Goal: Information Seeking & Learning: Learn about a topic

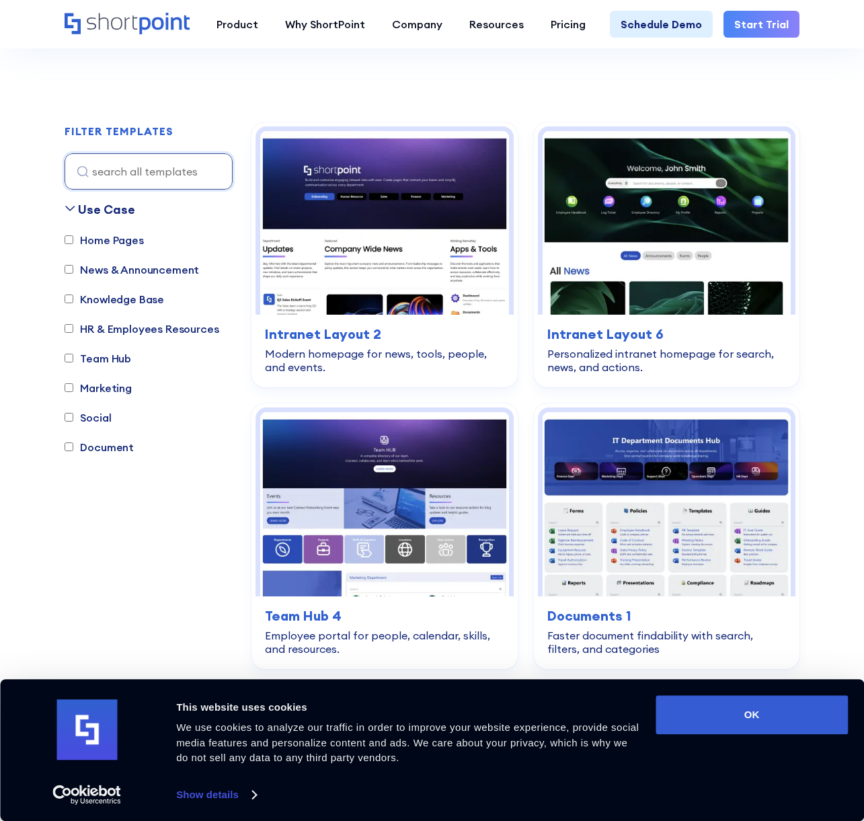
scroll to position [358, 0]
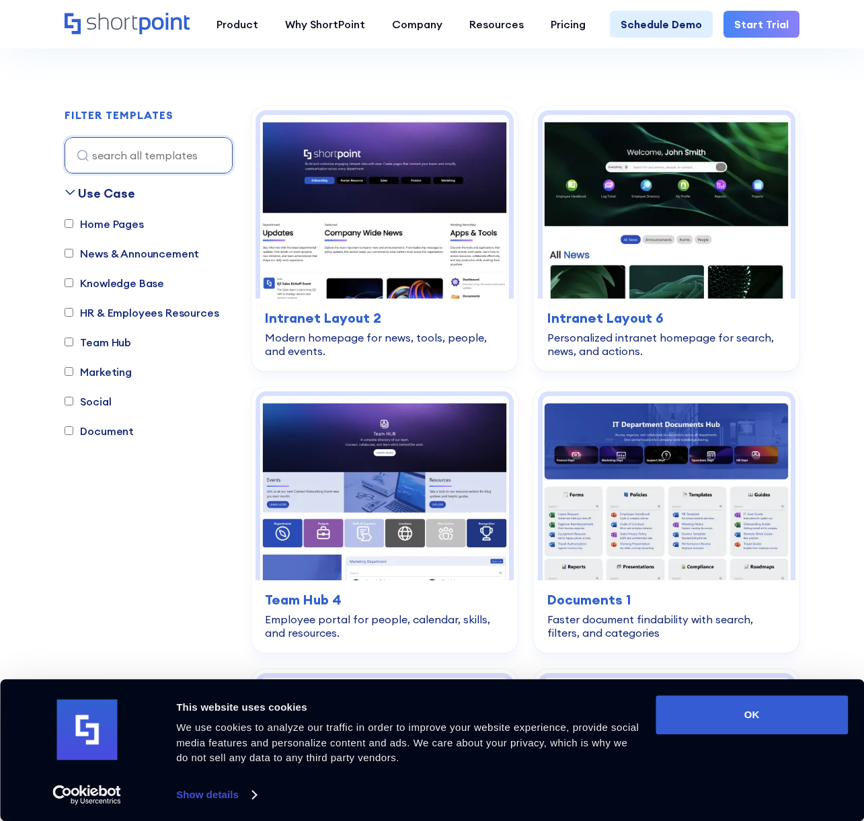
click at [93, 421] on div "Home Pages News & Announcement Knowledge Base HR & Employees Resources Team Hub…" at bounding box center [149, 334] width 168 height 237
click at [93, 423] on label "Document" at bounding box center [99, 431] width 69 height 16
click at [73, 426] on input "Document" at bounding box center [69, 430] width 9 height 9
checkbox input "true"
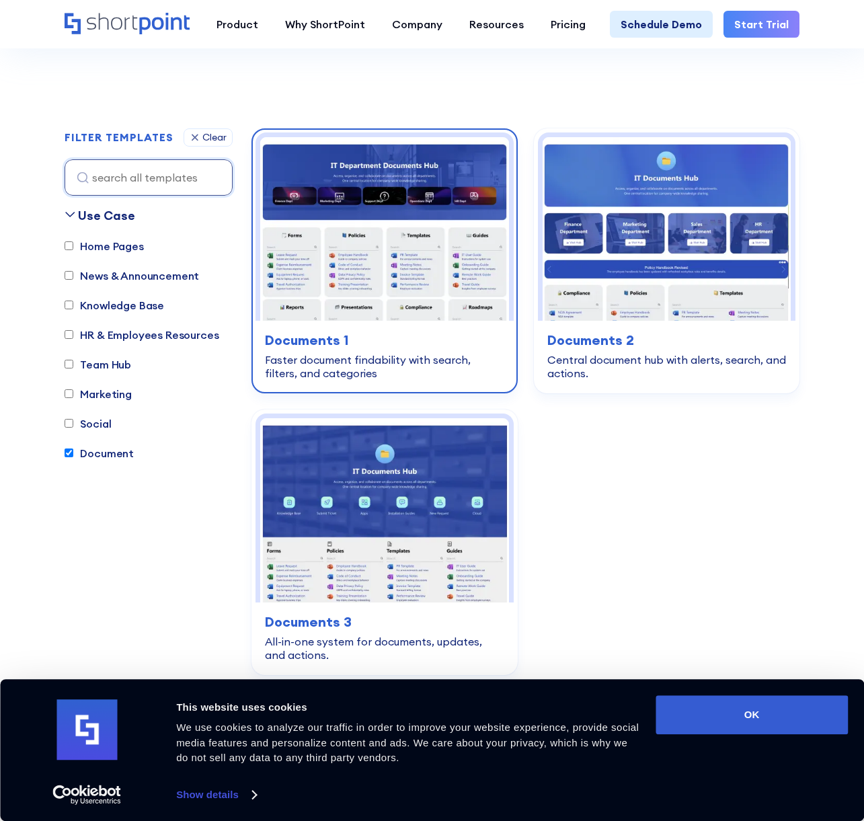
scroll to position [334, 0]
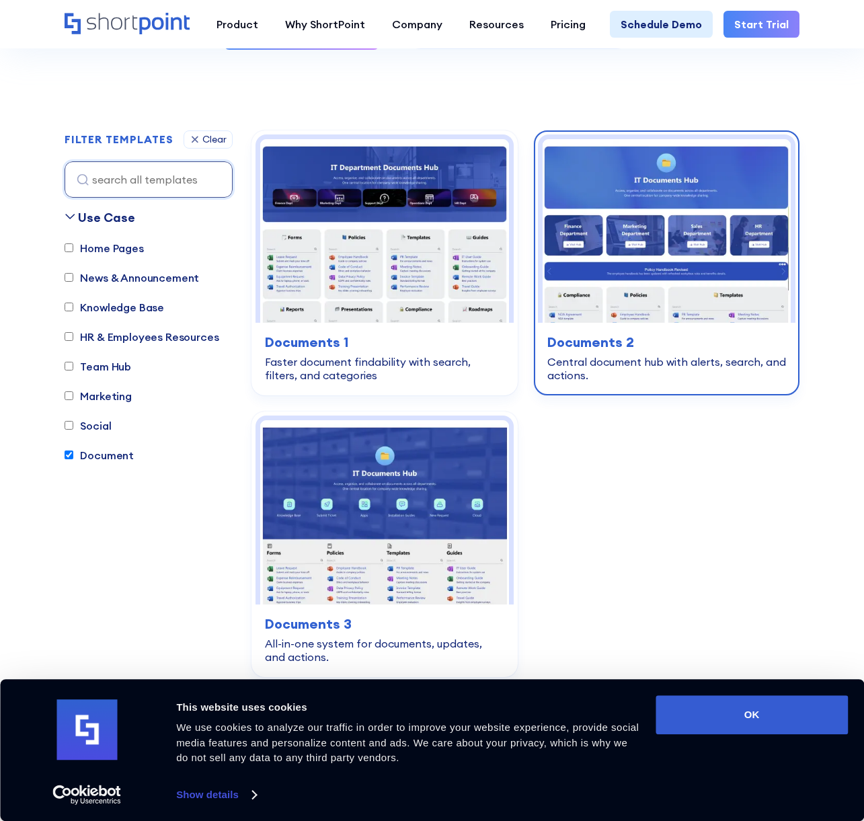
click at [646, 355] on div "Central document hub with alerts, search, and actions." at bounding box center [666, 368] width 239 height 27
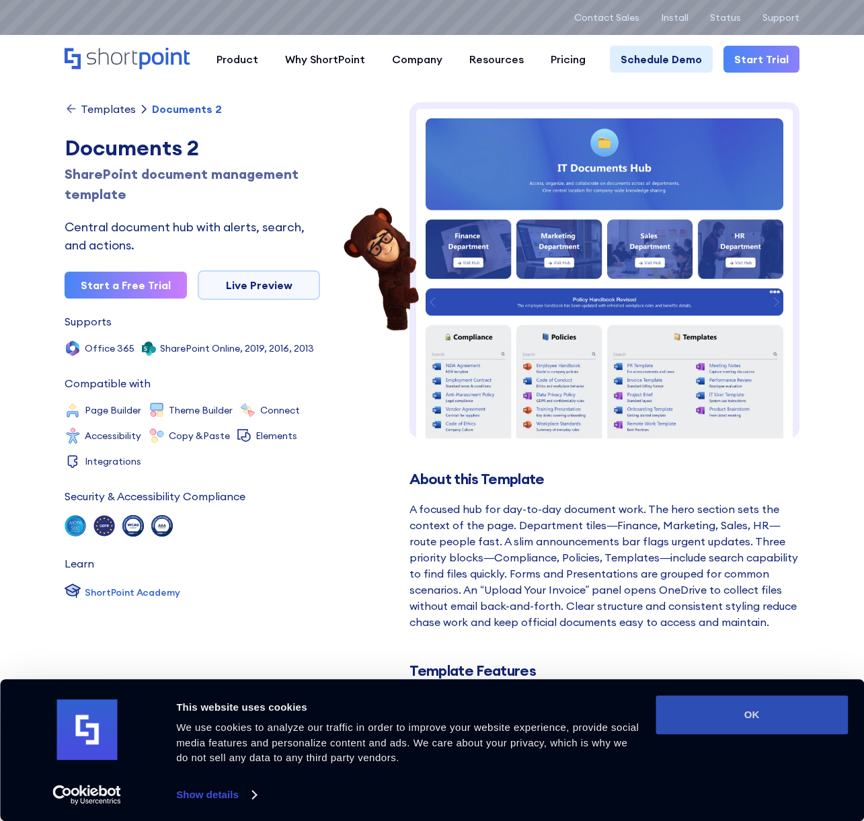
click at [702, 715] on button "OK" at bounding box center [751, 714] width 192 height 39
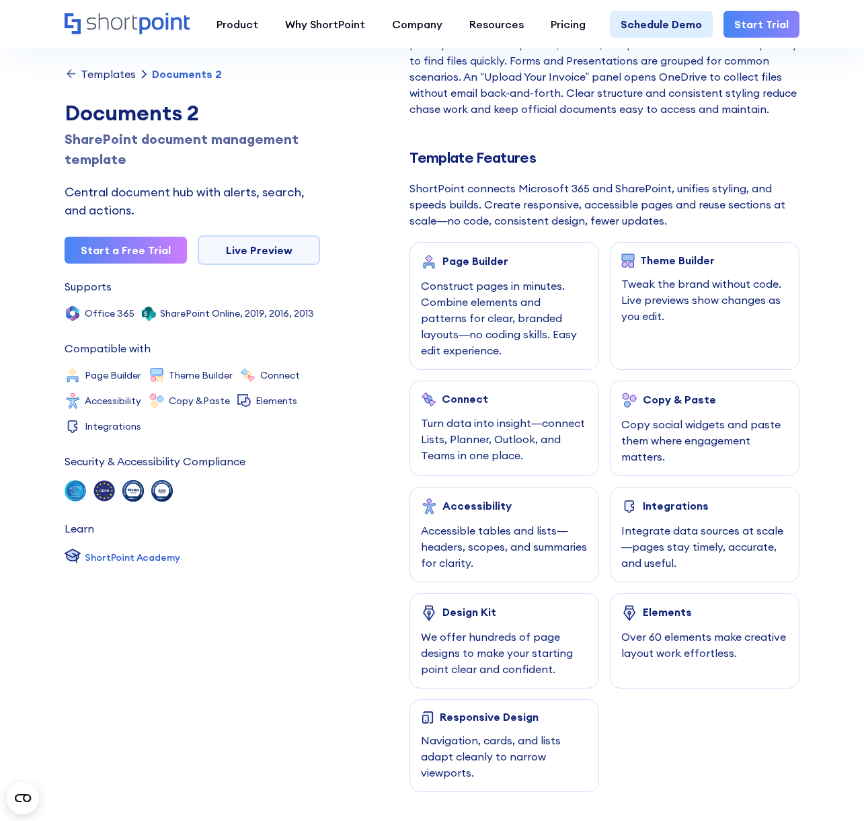
scroll to position [508, 0]
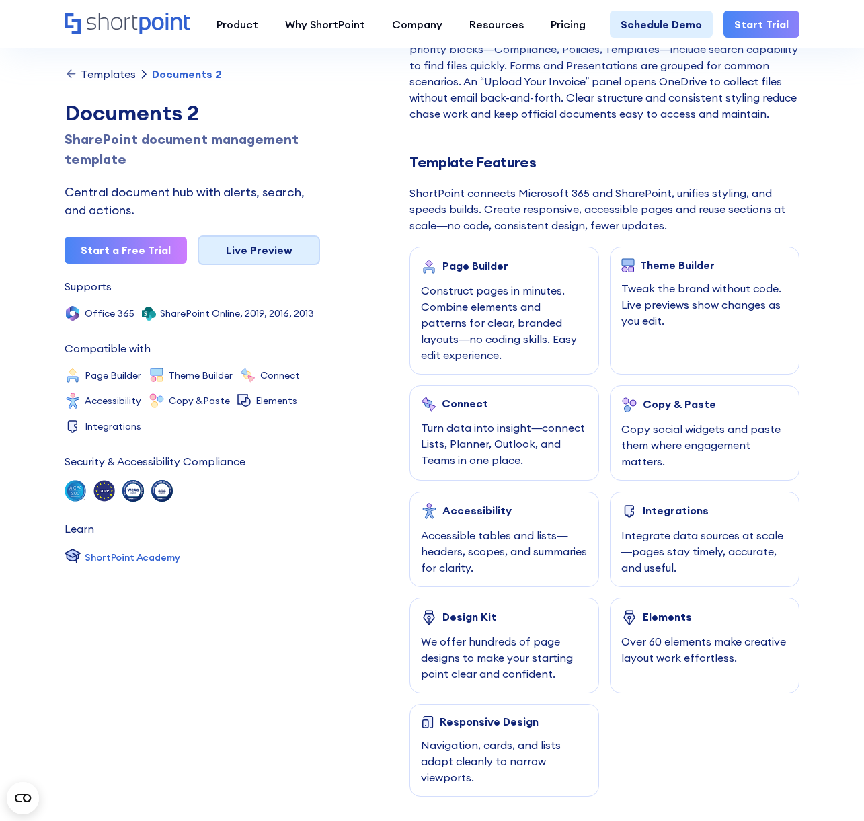
click at [254, 256] on link "Live Preview" at bounding box center [259, 250] width 122 height 30
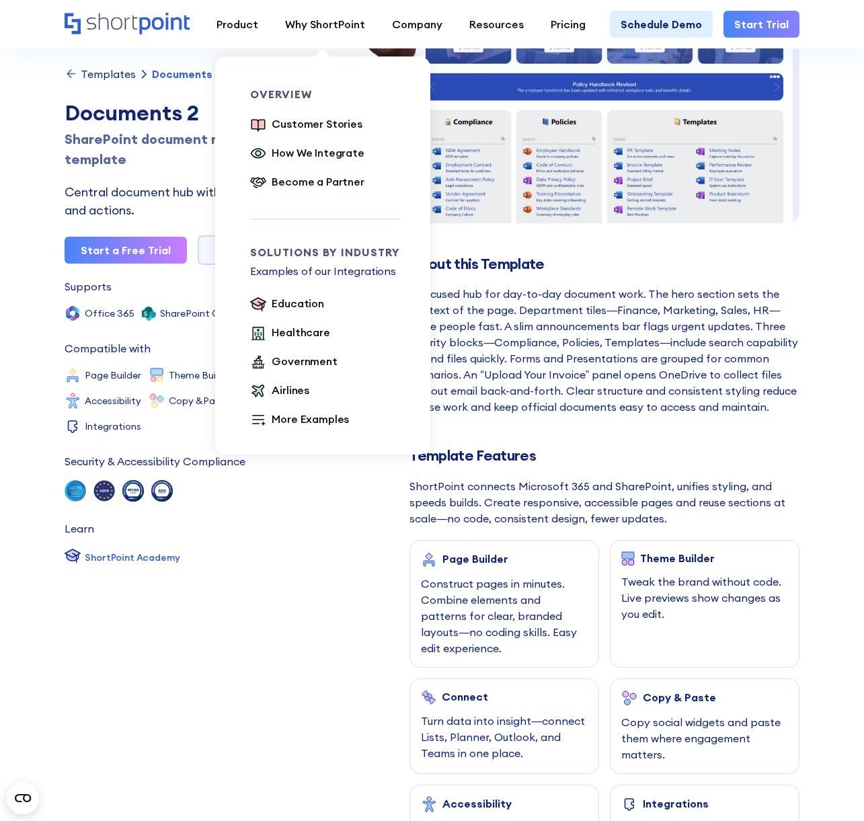
scroll to position [214, 0]
click at [284, 302] on div "Education" at bounding box center [297, 303] width 52 height 16
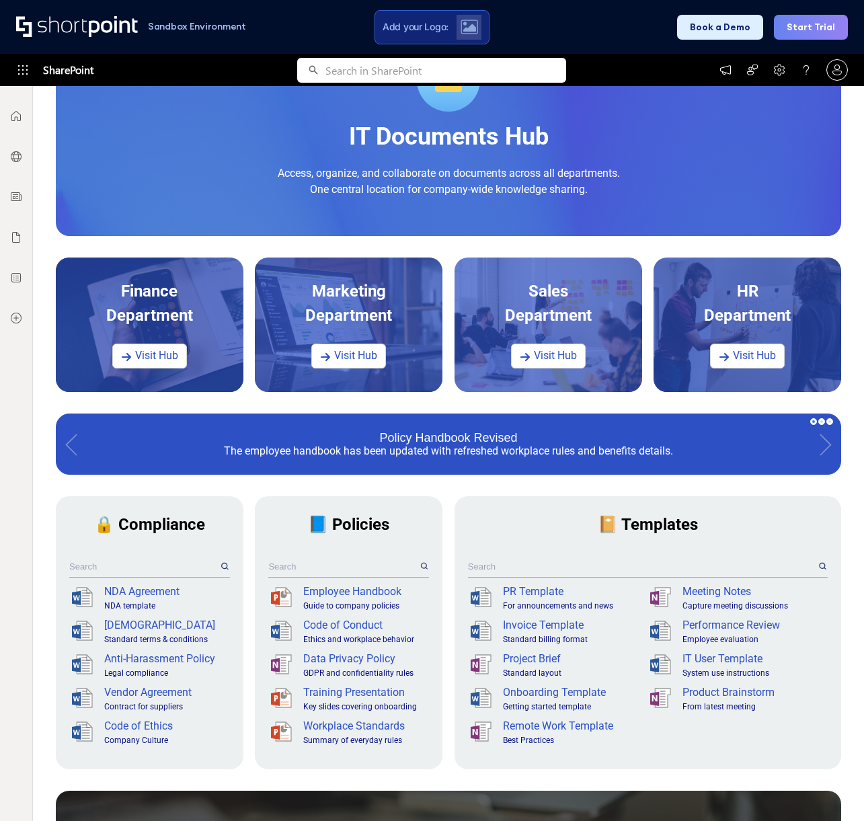
scroll to position [222, 0]
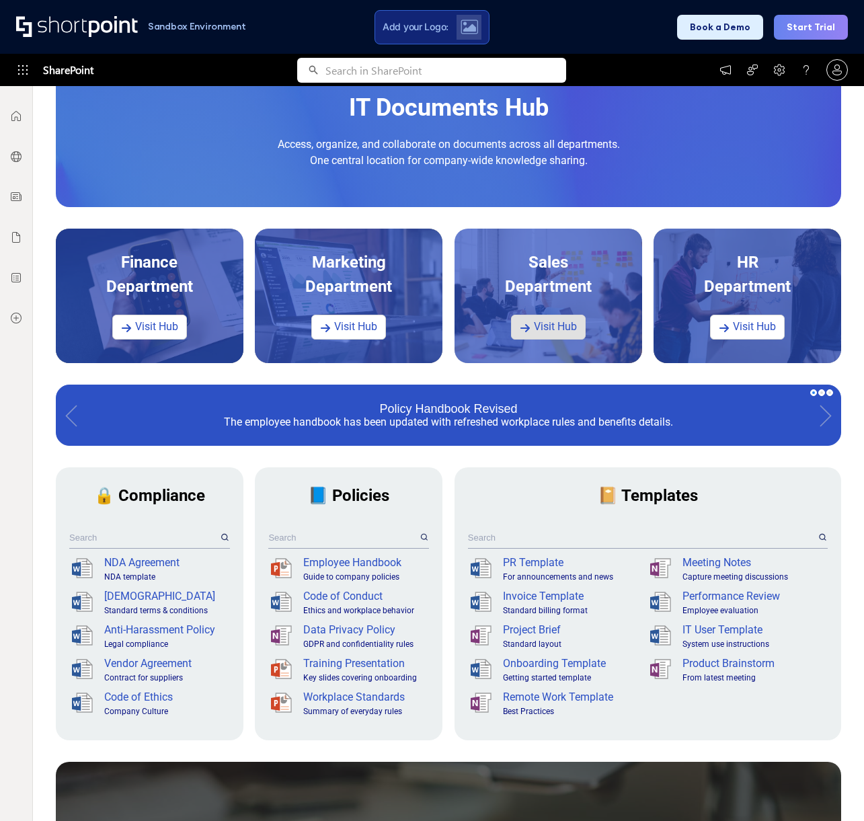
click at [533, 332] on link "Visit Hub" at bounding box center [548, 326] width 75 height 25
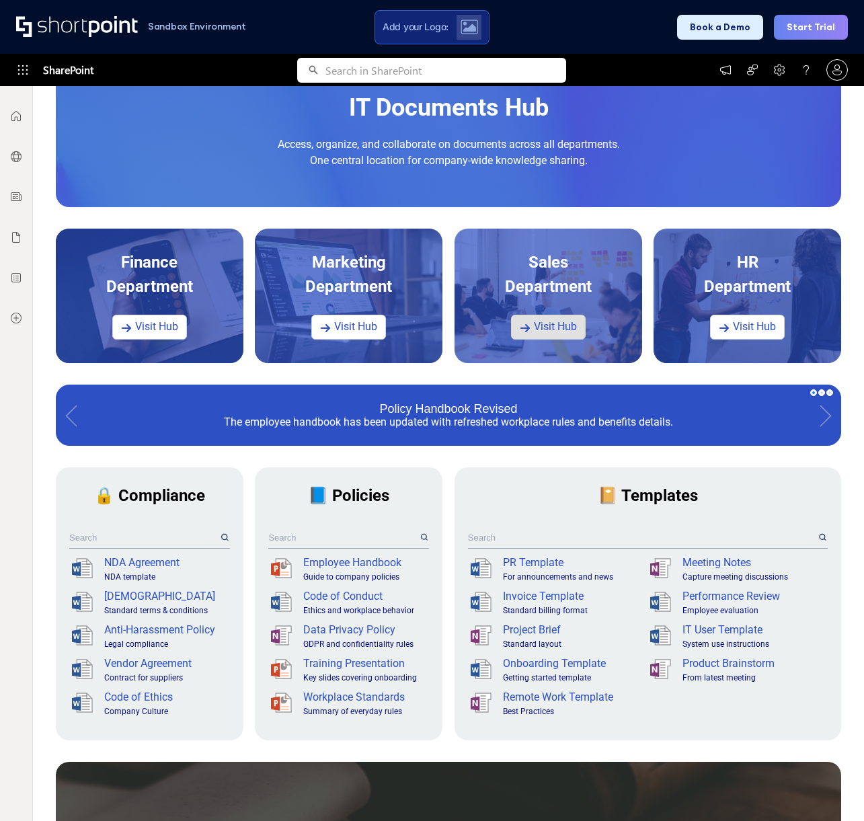
click at [562, 330] on link "Visit Hub" at bounding box center [548, 326] width 75 height 25
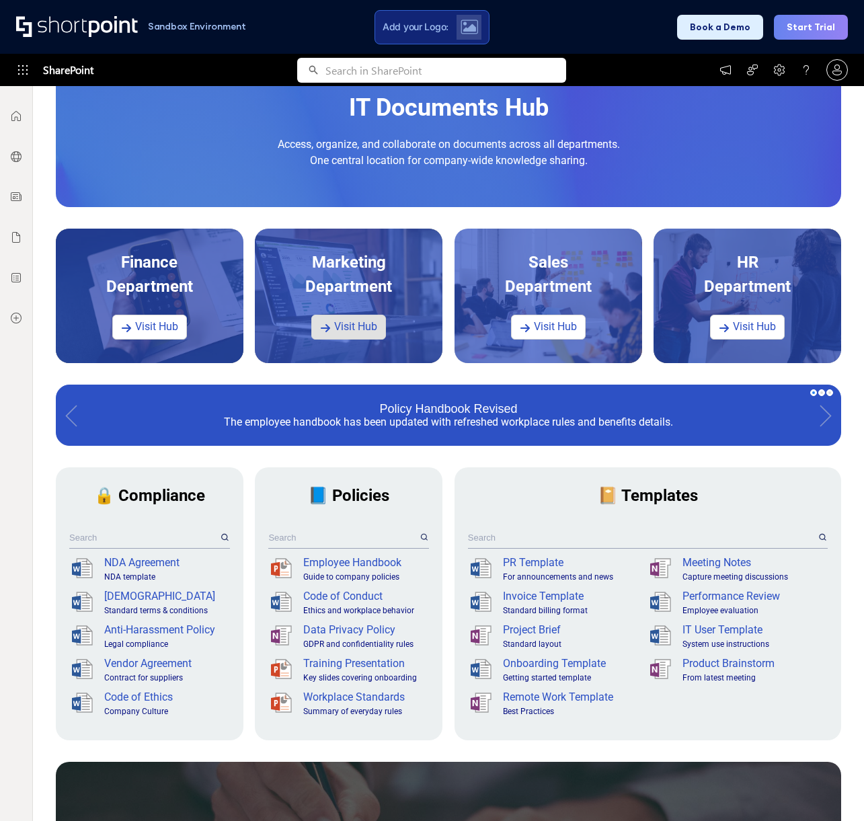
click at [349, 332] on link "Visit Hub" at bounding box center [348, 326] width 75 height 25
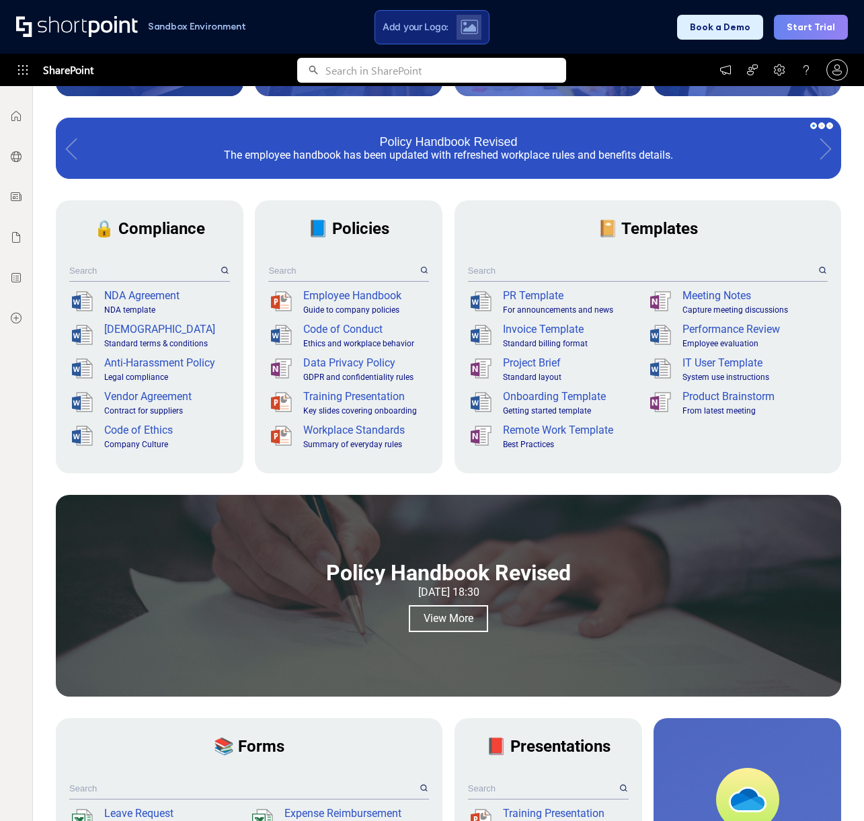
scroll to position [667, 0]
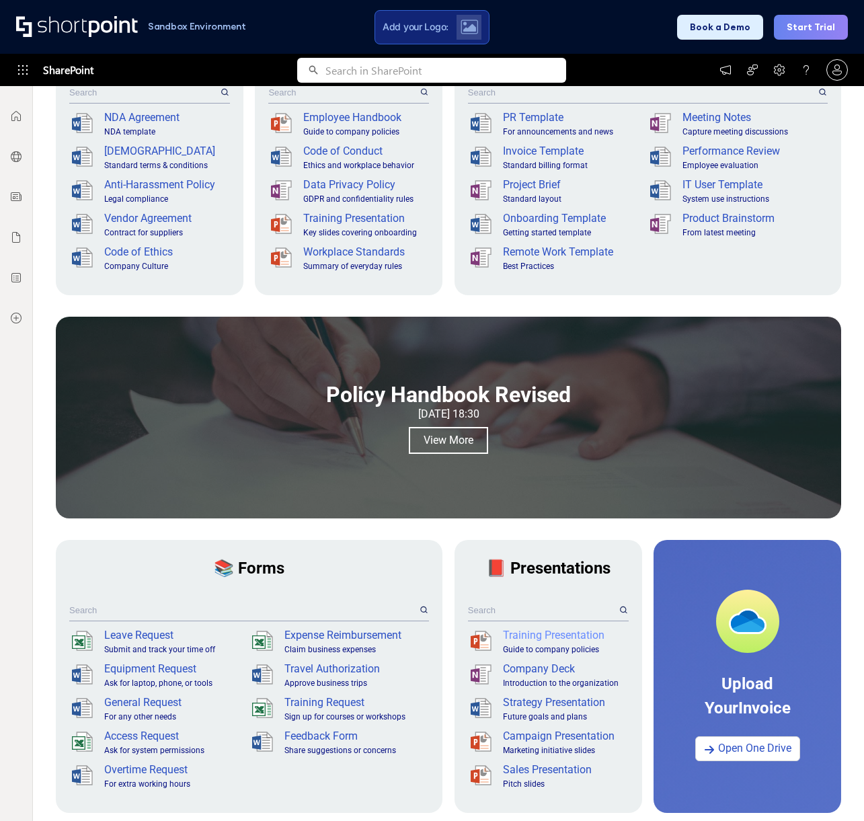
click at [536, 637] on div "Training Presentation" at bounding box center [564, 635] width 123 height 16
click at [487, 640] on icon at bounding box center [483, 641] width 14 height 18
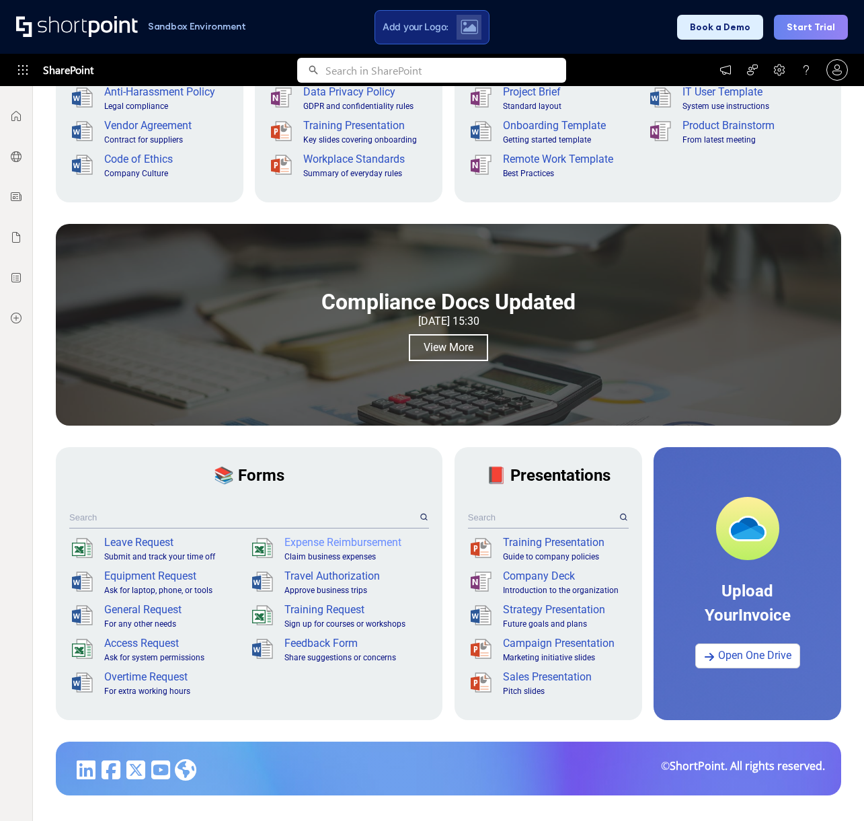
scroll to position [761, 0]
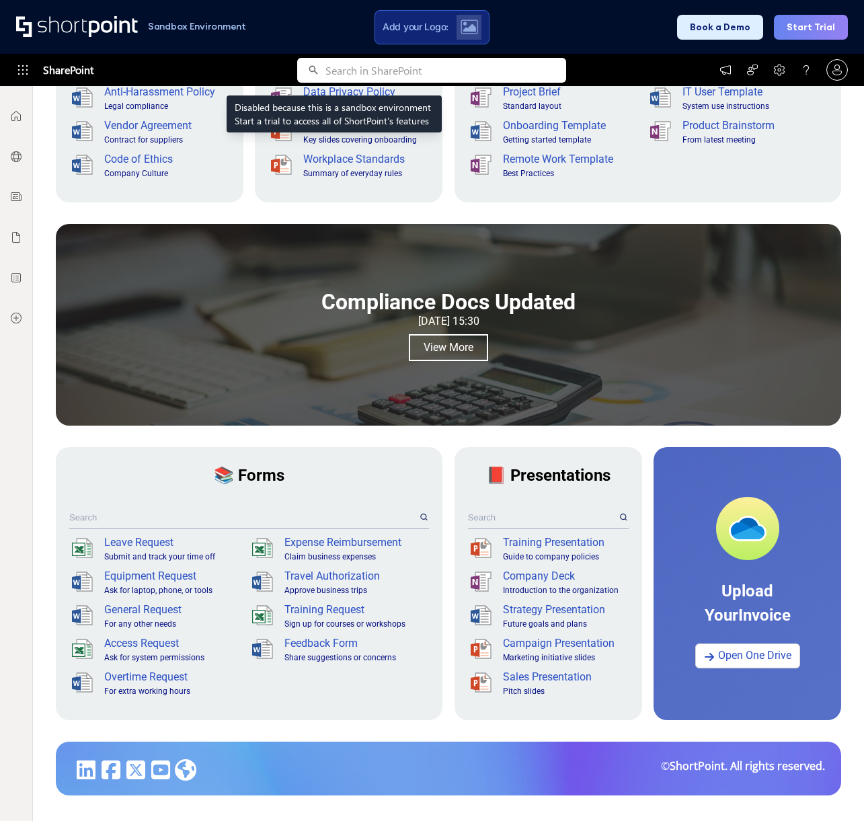
click at [329, 46] on div "Sandbox Environment Add your Logo: Book a Demo Start Trial" at bounding box center [432, 27] width 864 height 54
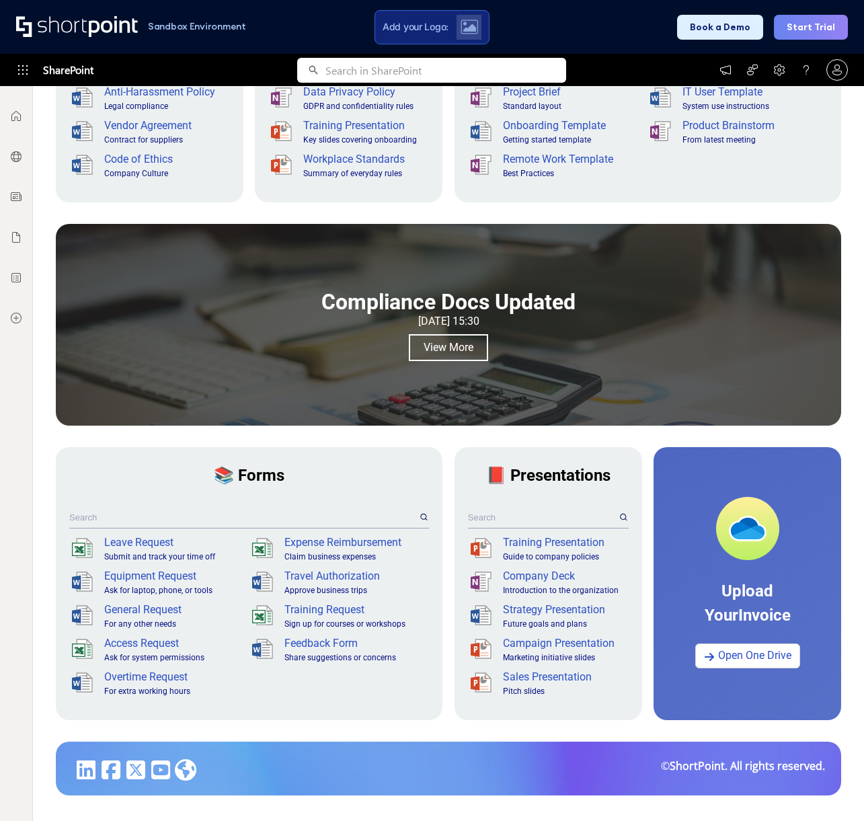
click at [438, 46] on div "Sandbox Environment Add your Logo: Book a Demo Start Trial" at bounding box center [432, 27] width 864 height 54
click at [467, 28] on img at bounding box center [468, 26] width 17 height 15
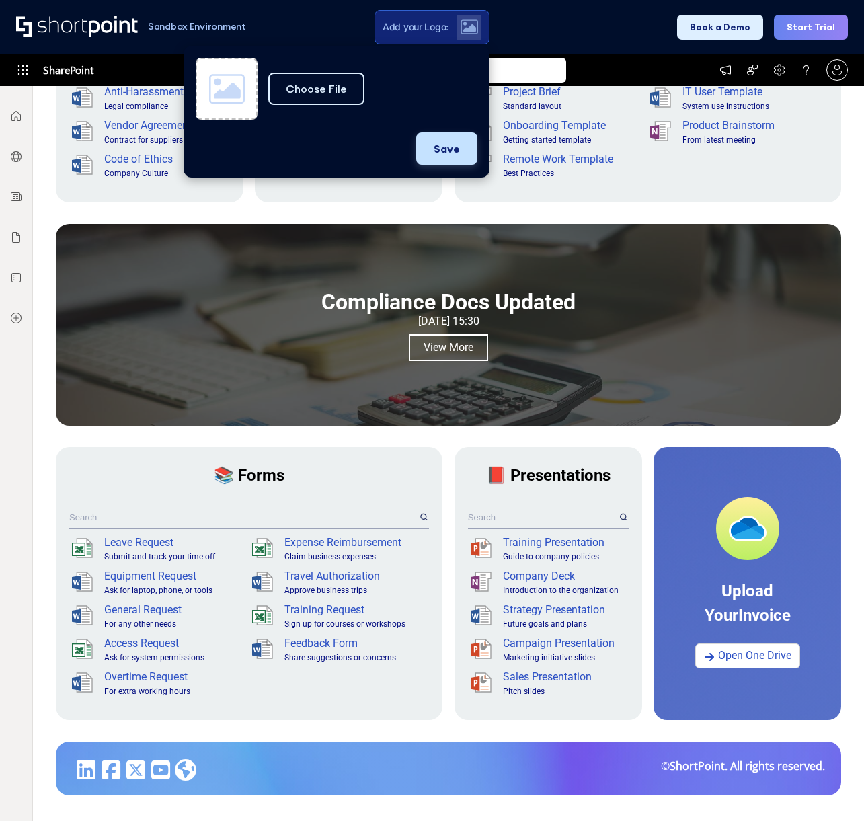
click at [454, 162] on button "Save" at bounding box center [446, 148] width 61 height 32
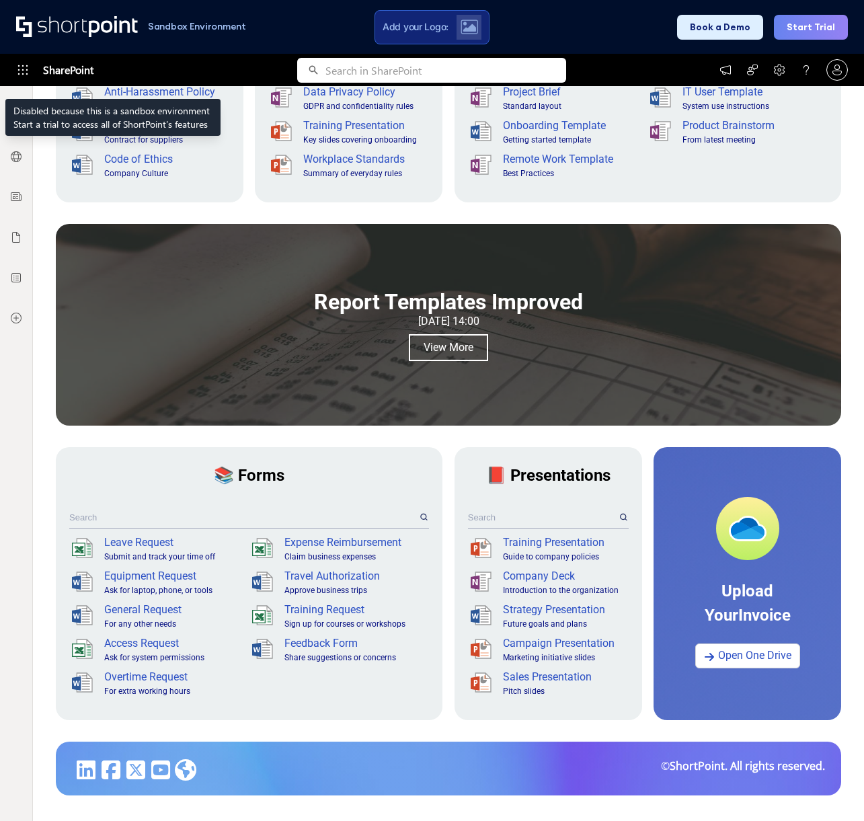
click at [65, 65] on span "SharePoint" at bounding box center [68, 70] width 50 height 32
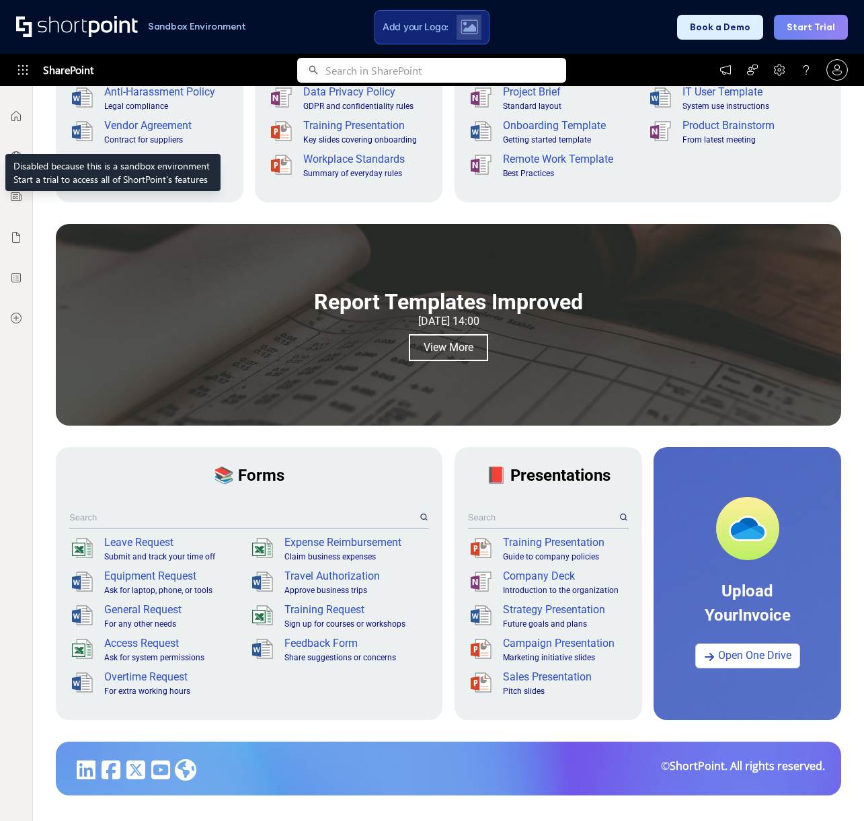
click at [13, 120] on icon at bounding box center [15, 116] width 9 height 10
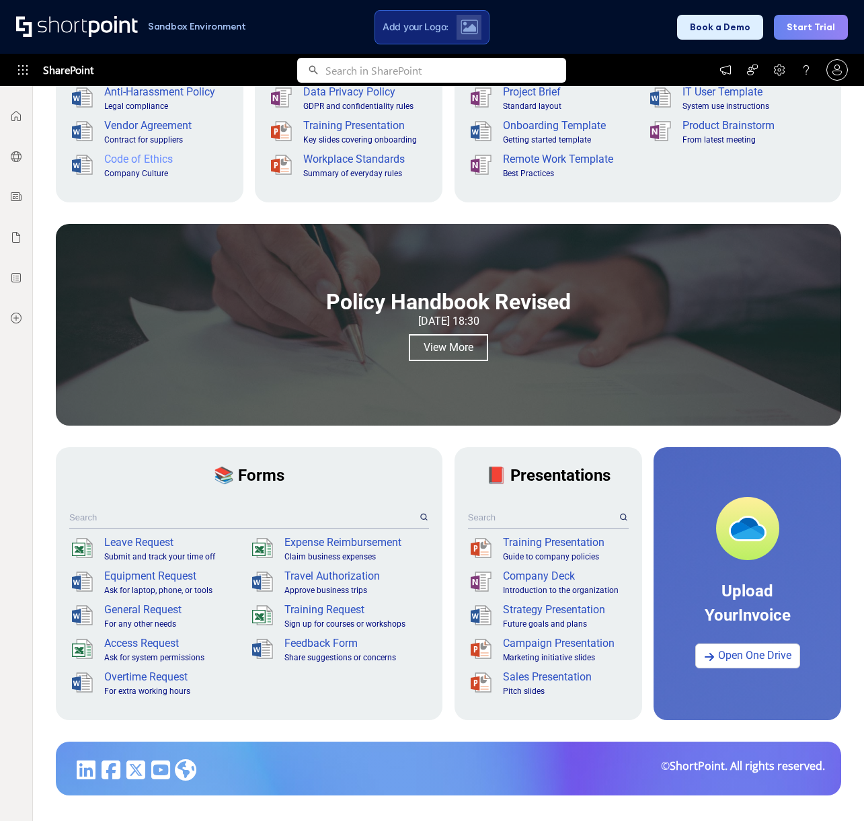
click at [128, 151] on div ".sp-dxst0{opacity:.4;fill:#231f20}.sp-dxst1{fill:#fff}.sp-dxst2{fill:#999}.sp-d…" at bounding box center [149, 166] width 161 height 34
click at [128, 128] on div "Vendor Agreement" at bounding box center [165, 126] width 123 height 16
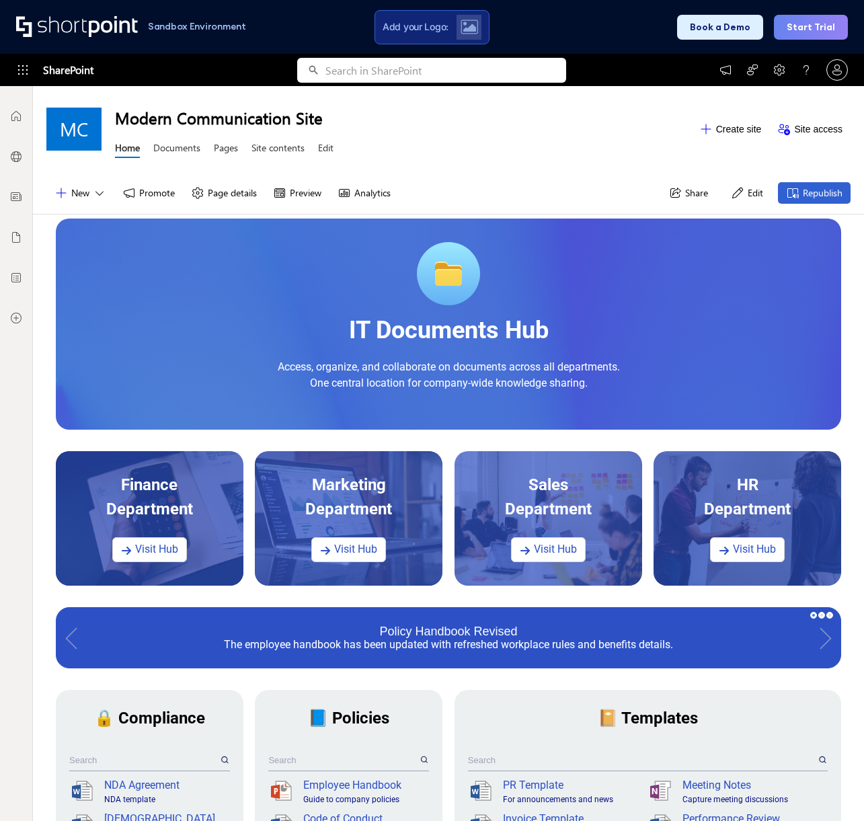
scroll to position [0, 0]
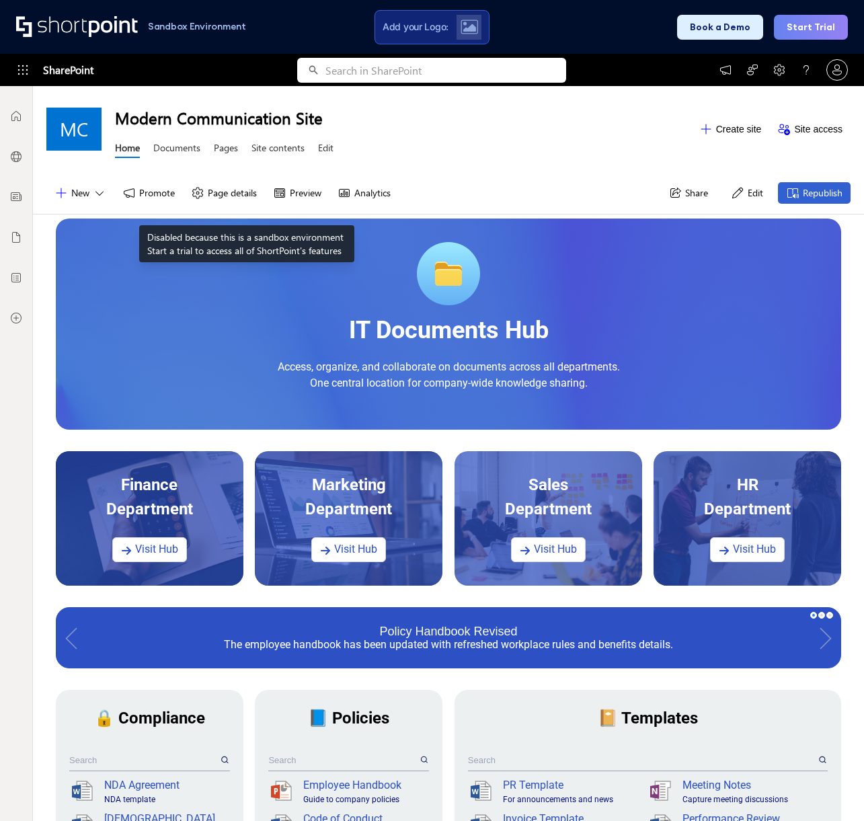
click at [247, 192] on button "Page details" at bounding box center [224, 193] width 82 height 22
click at [169, 192] on button "Promote" at bounding box center [148, 193] width 69 height 22
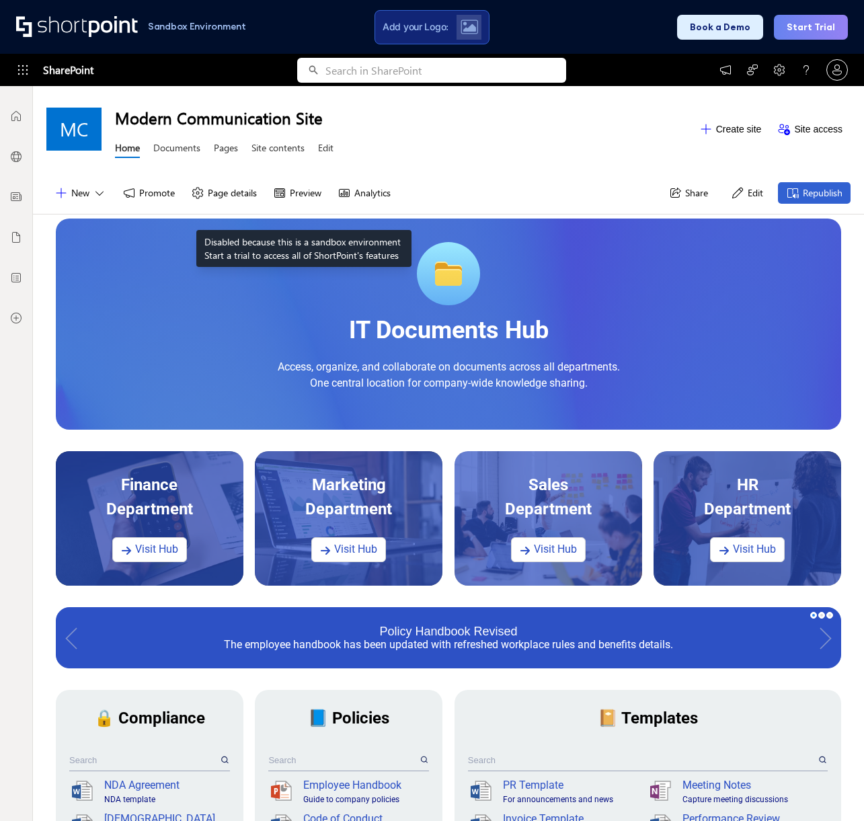
click at [317, 198] on button "Preview" at bounding box center [297, 193] width 65 height 22
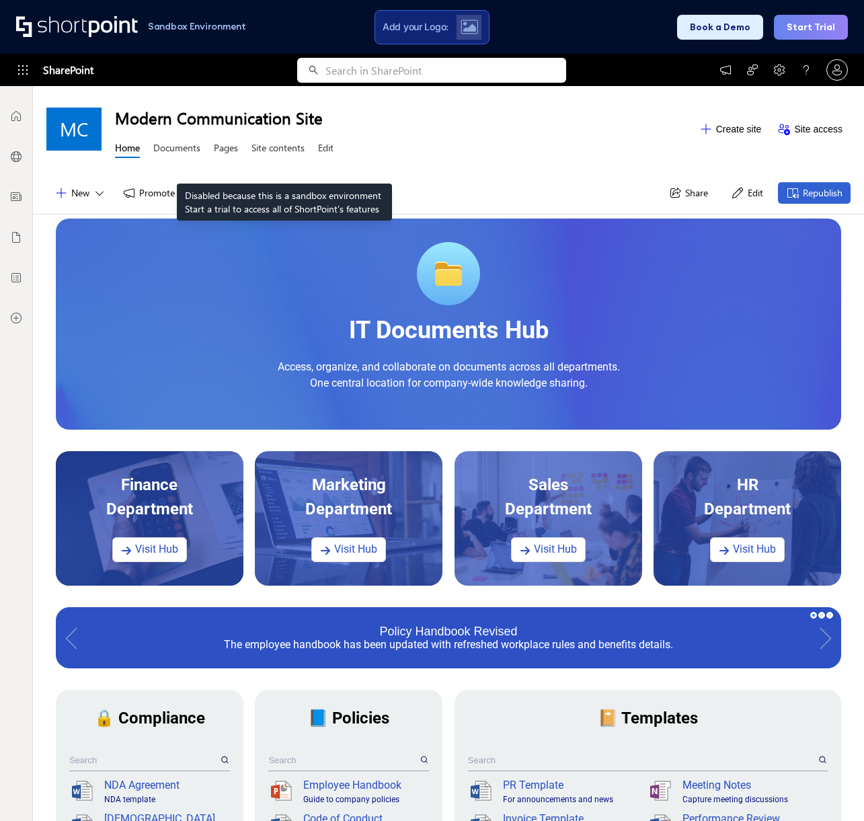
click at [284, 148] on link "Site contents" at bounding box center [277, 149] width 53 height 17
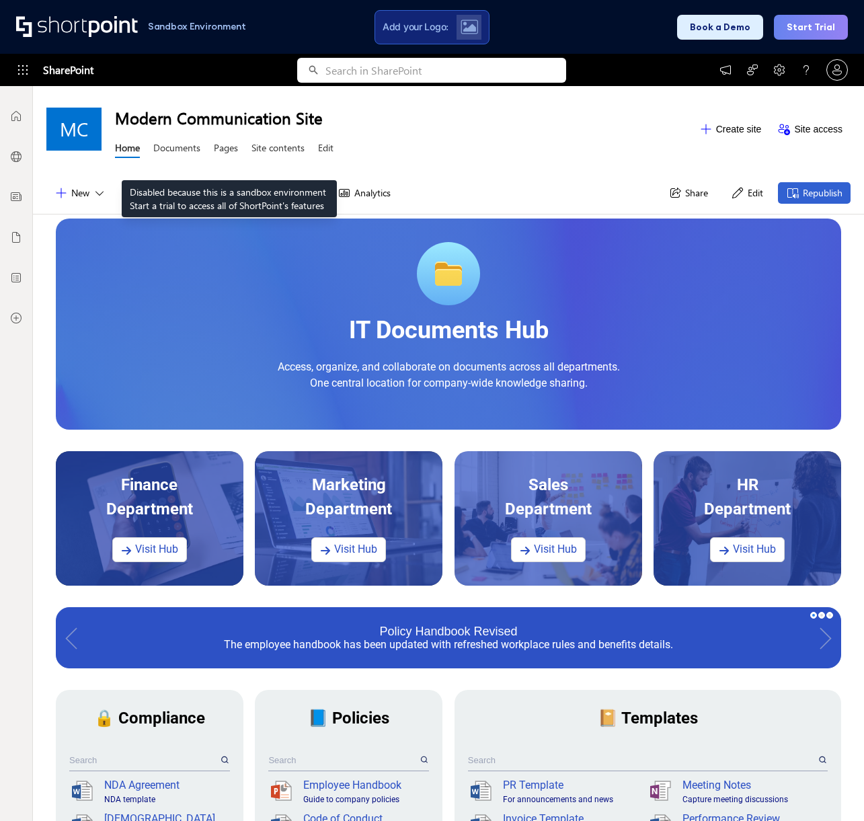
click at [228, 146] on link "Pages" at bounding box center [226, 149] width 24 height 17
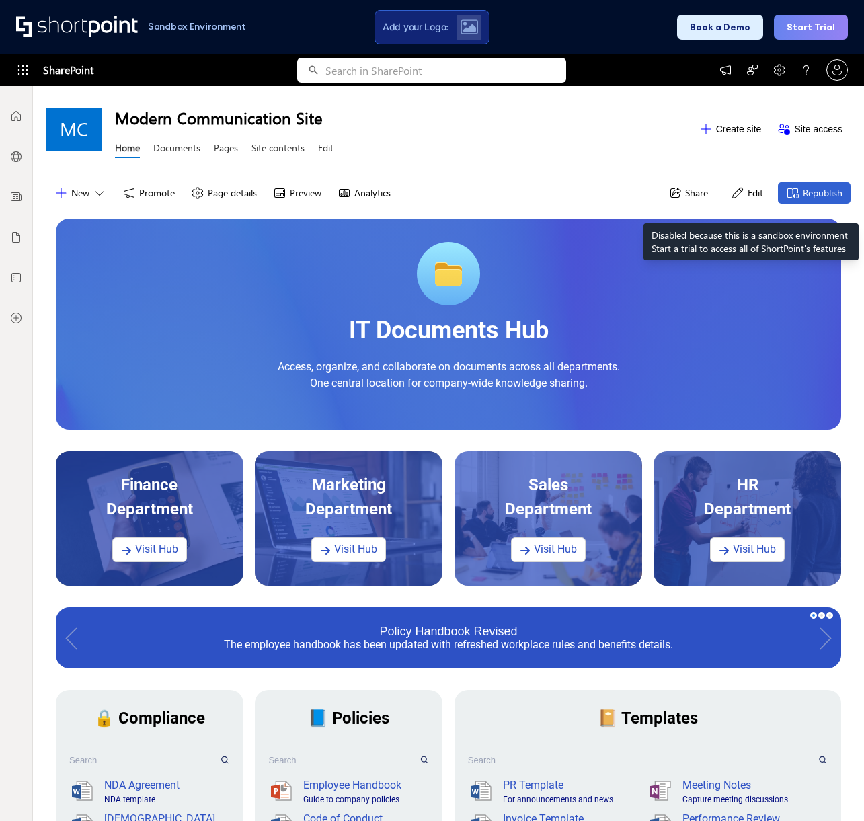
click at [800, 190] on button "Republish" at bounding box center [814, 193] width 73 height 22
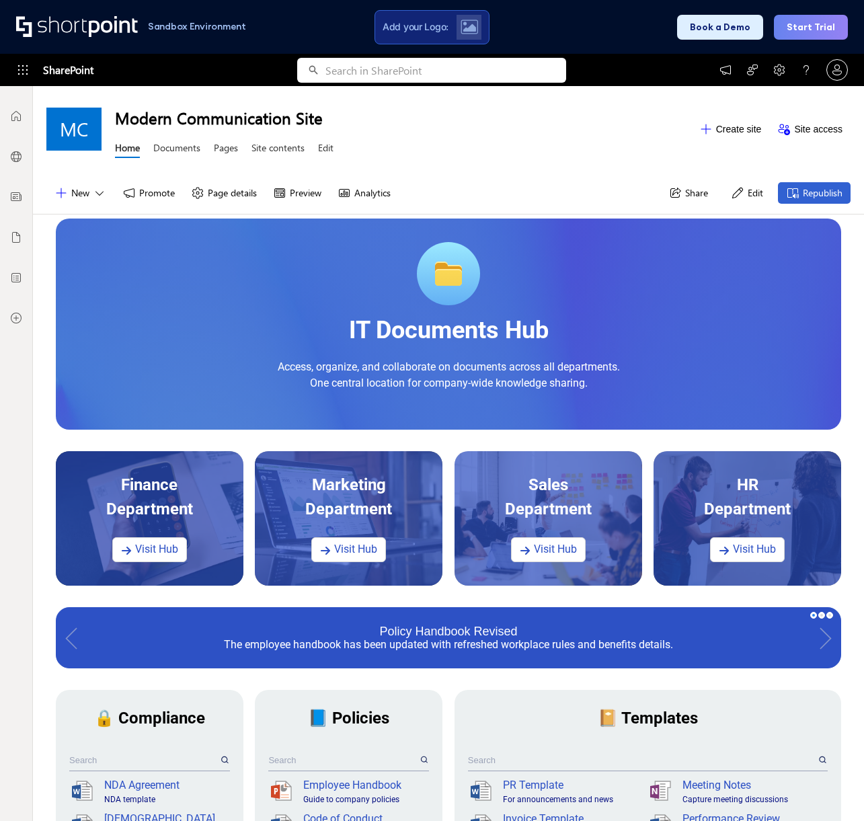
click at [732, 190] on icon at bounding box center [736, 192] width 13 height 13
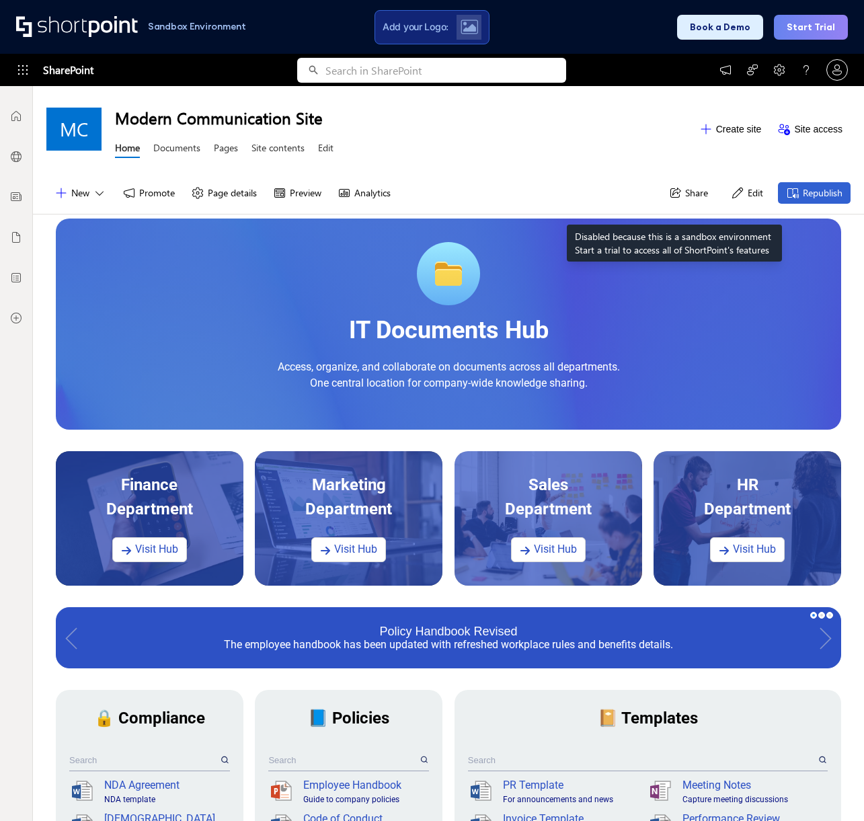
click at [674, 191] on icon at bounding box center [674, 192] width 13 height 13
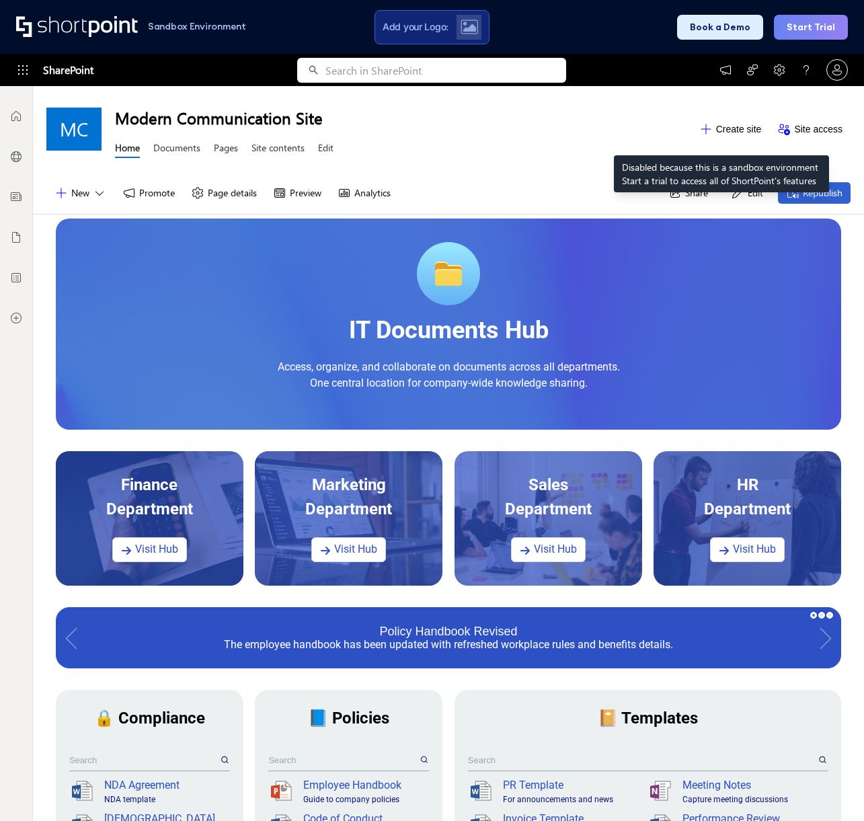
click at [721, 122] on button "Create site" at bounding box center [730, 129] width 79 height 22
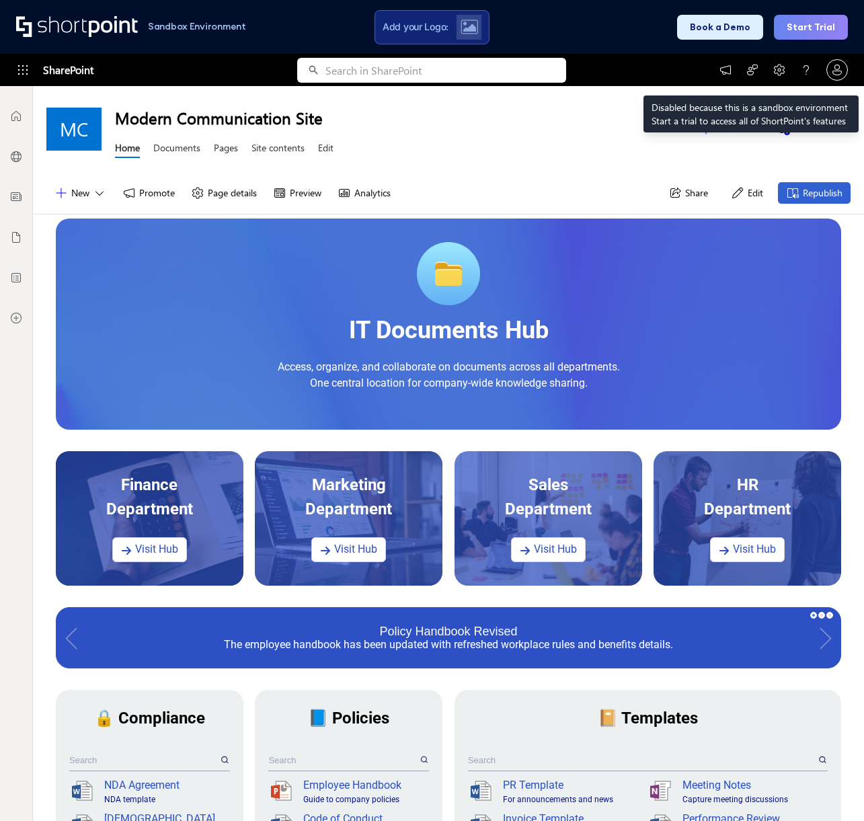
click at [834, 62] on div at bounding box center [837, 70] width 22 height 22
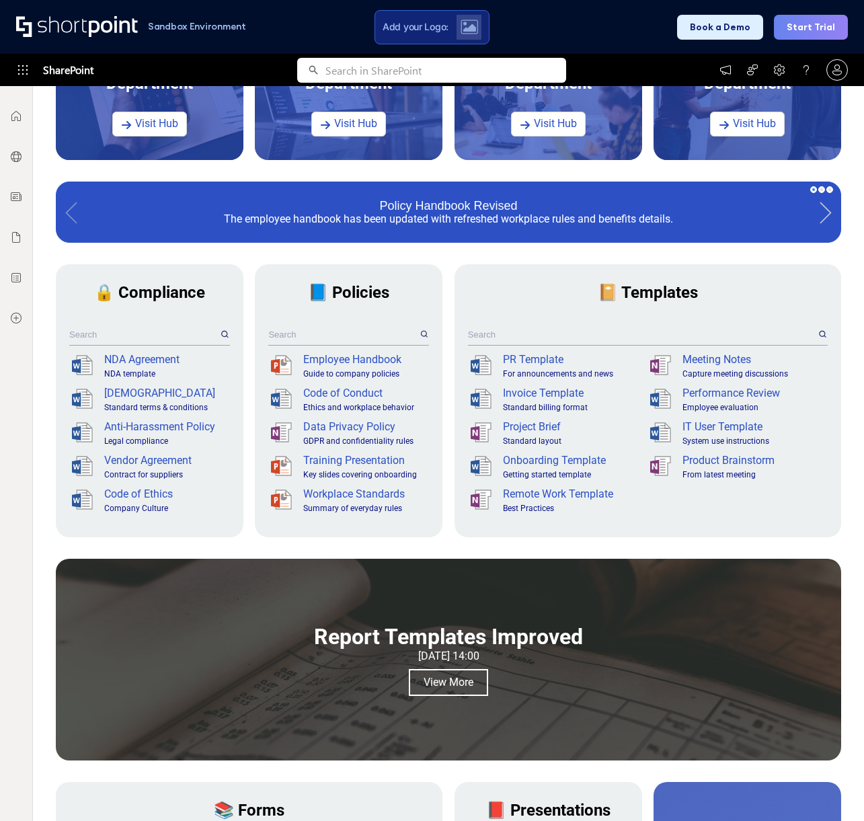
scroll to position [424, 0]
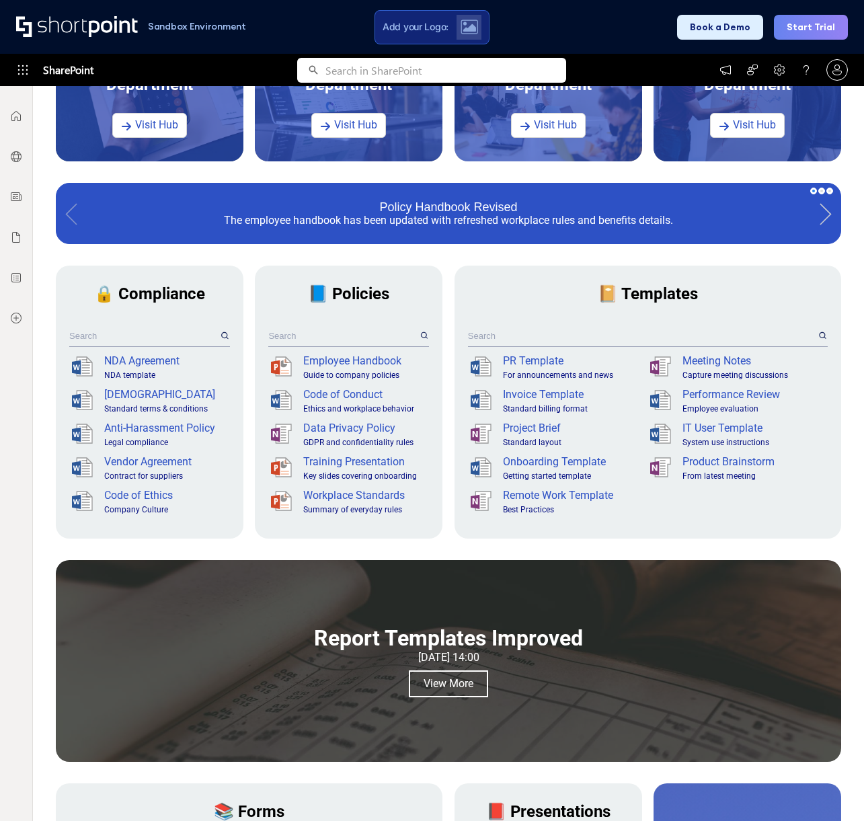
click at [825, 214] on link at bounding box center [825, 213] width 30 height 60
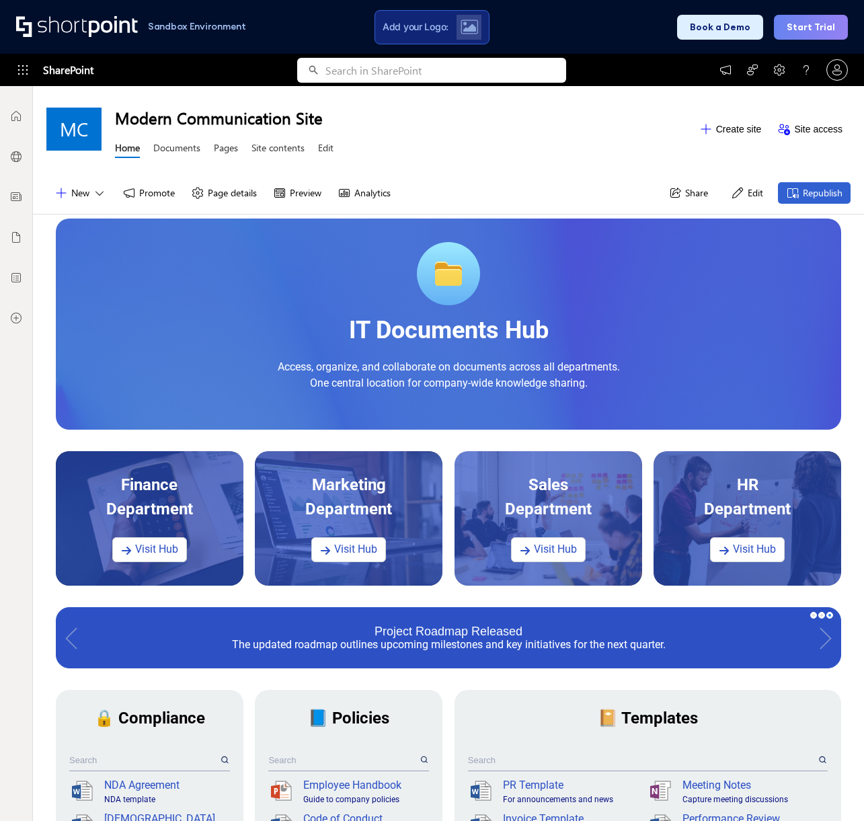
scroll to position [0, 0]
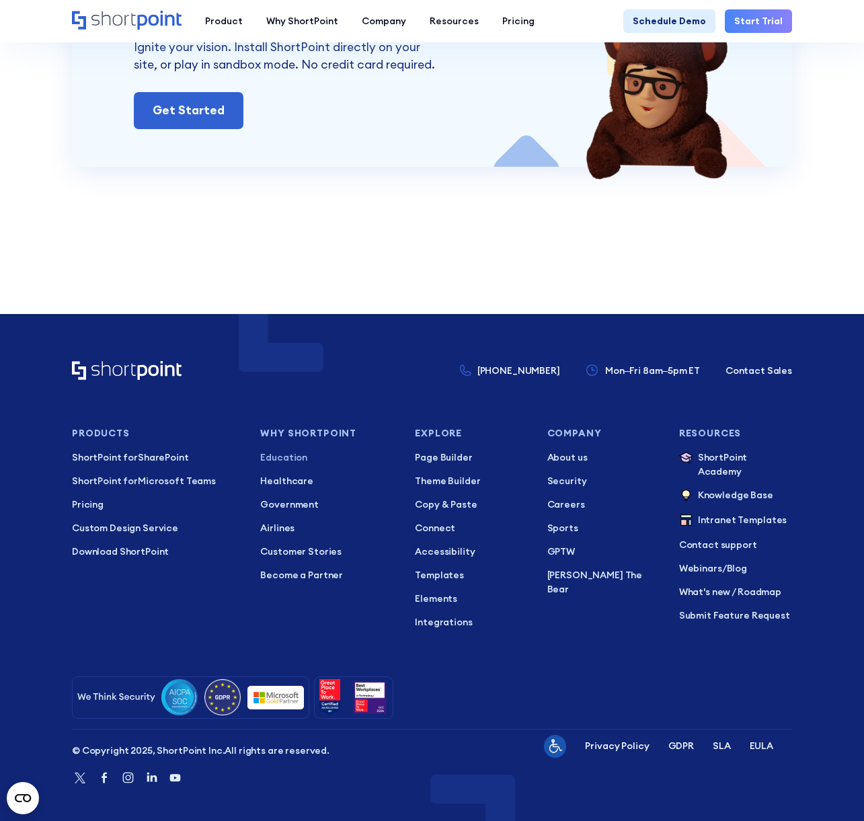
scroll to position [2383, 0]
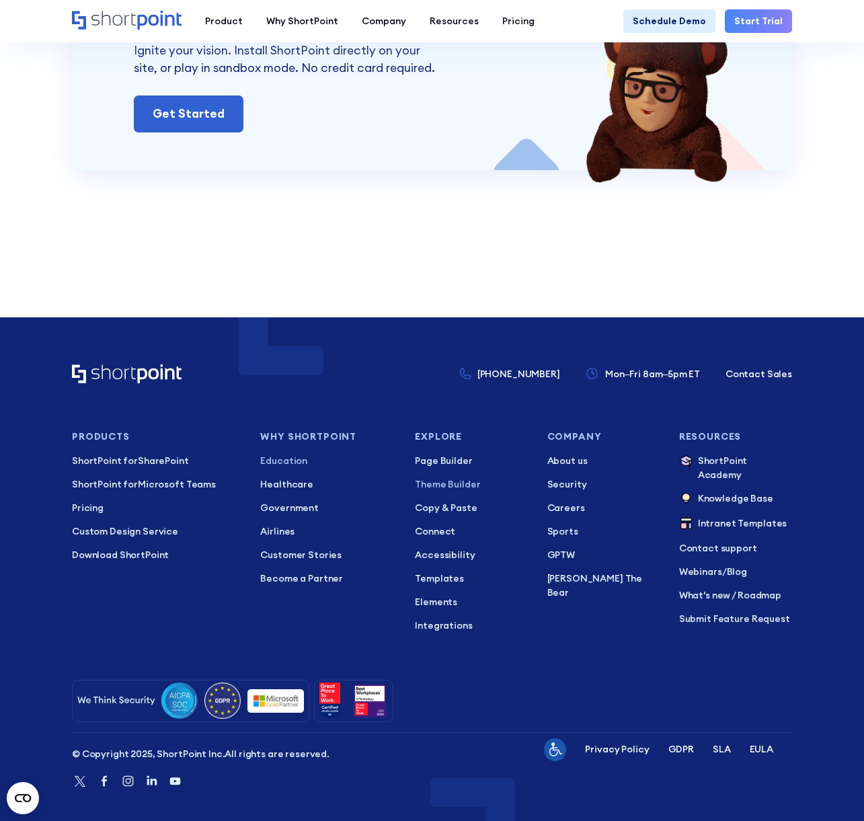
click at [435, 478] on p "Theme Builder" at bounding box center [471, 484] width 113 height 14
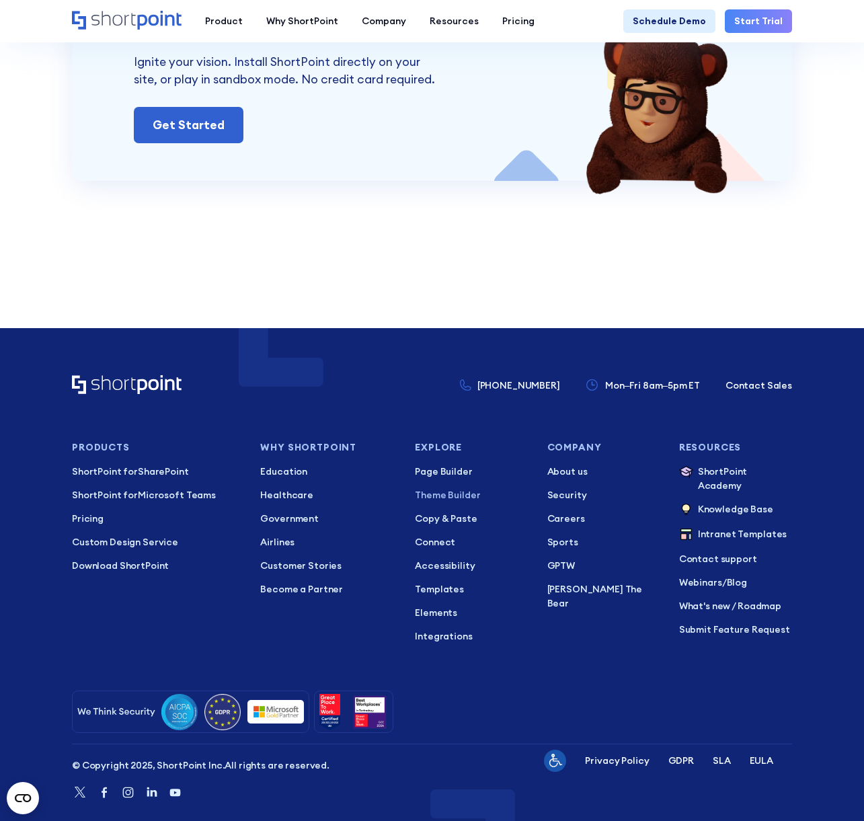
scroll to position [5985, 0]
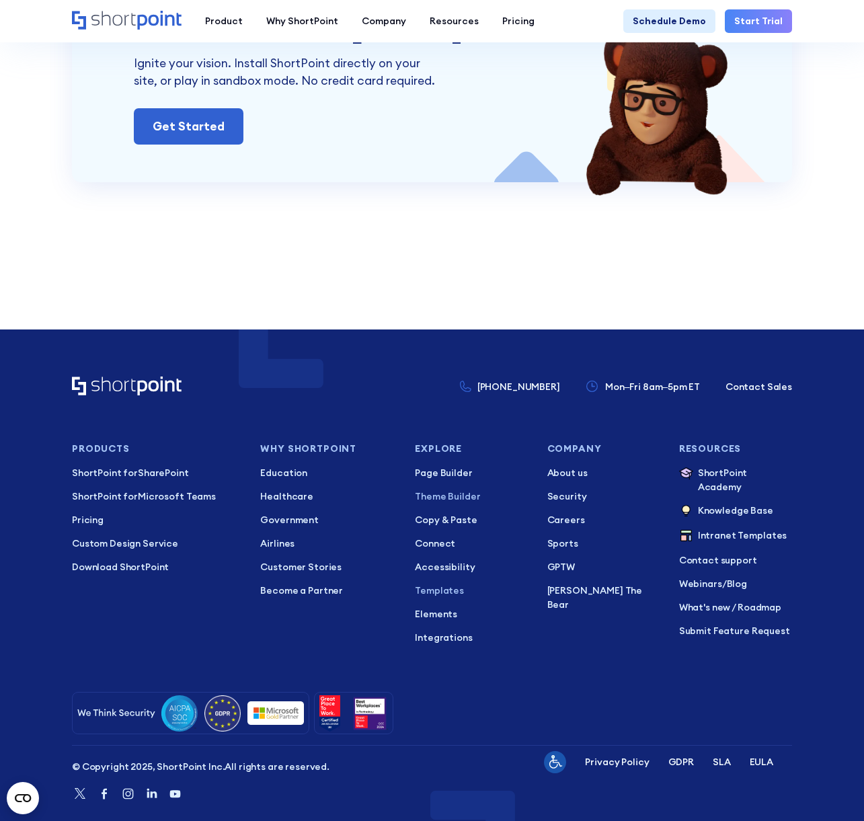
click at [429, 583] on p "Templates" at bounding box center [471, 590] width 113 height 14
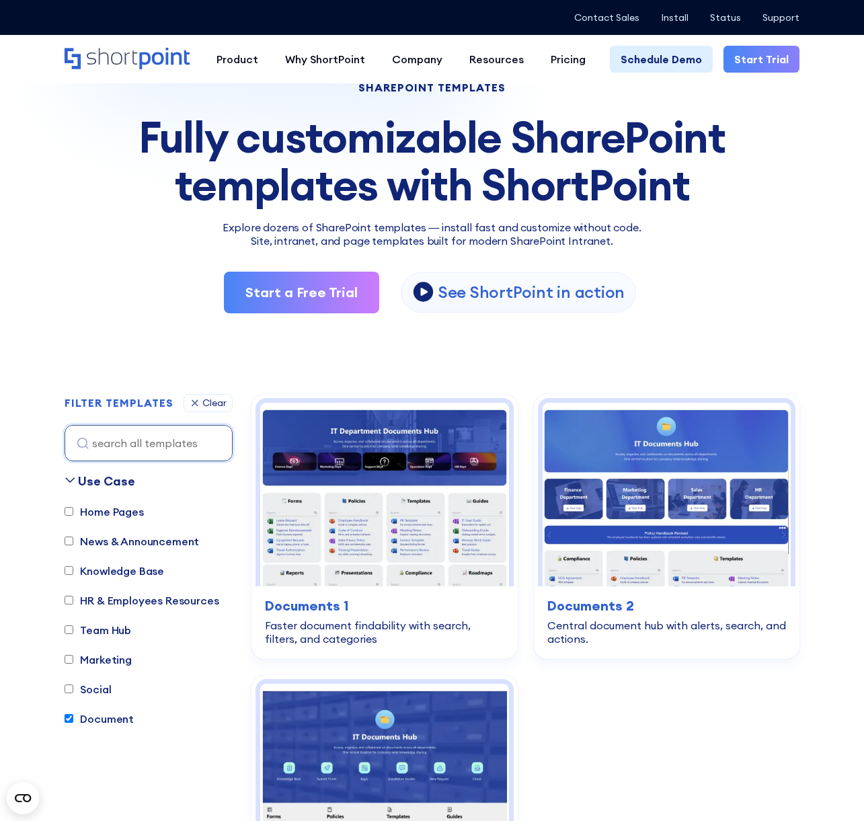
scroll to position [74, 0]
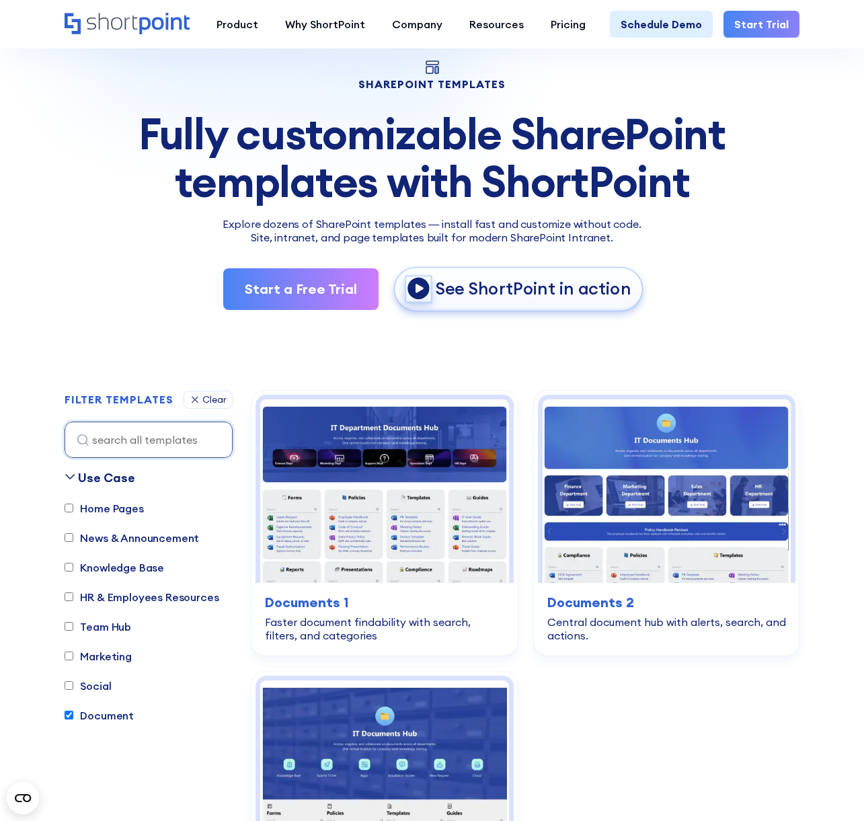
click at [429, 279] on icon "open lightbox" at bounding box center [419, 288] width 24 height 24
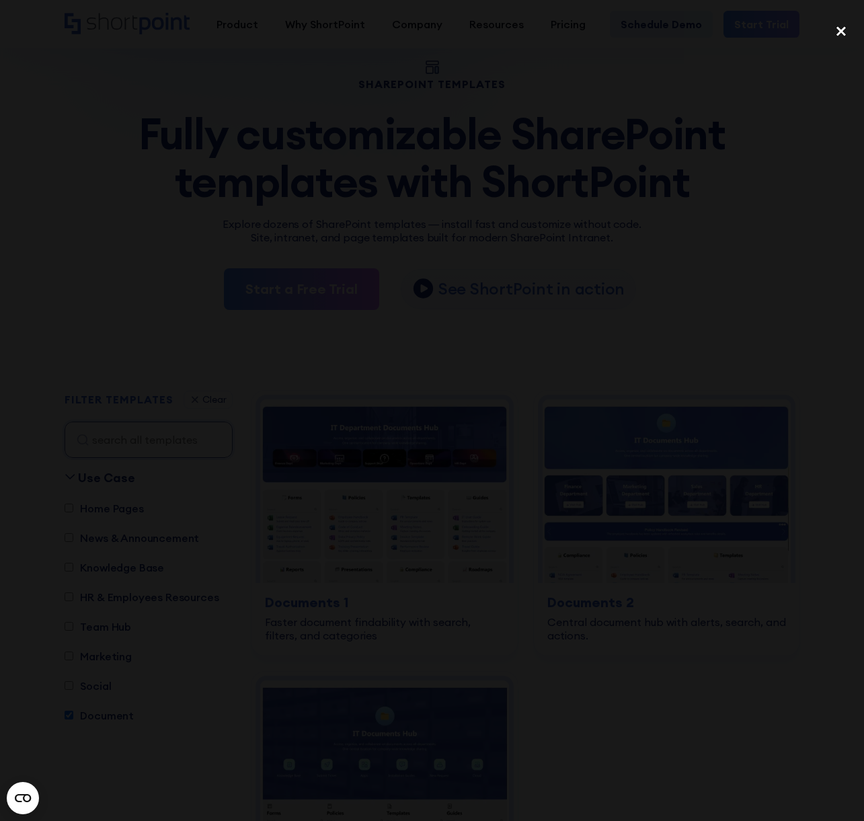
click at [837, 28] on div "close lightbox" at bounding box center [841, 31] width 46 height 30
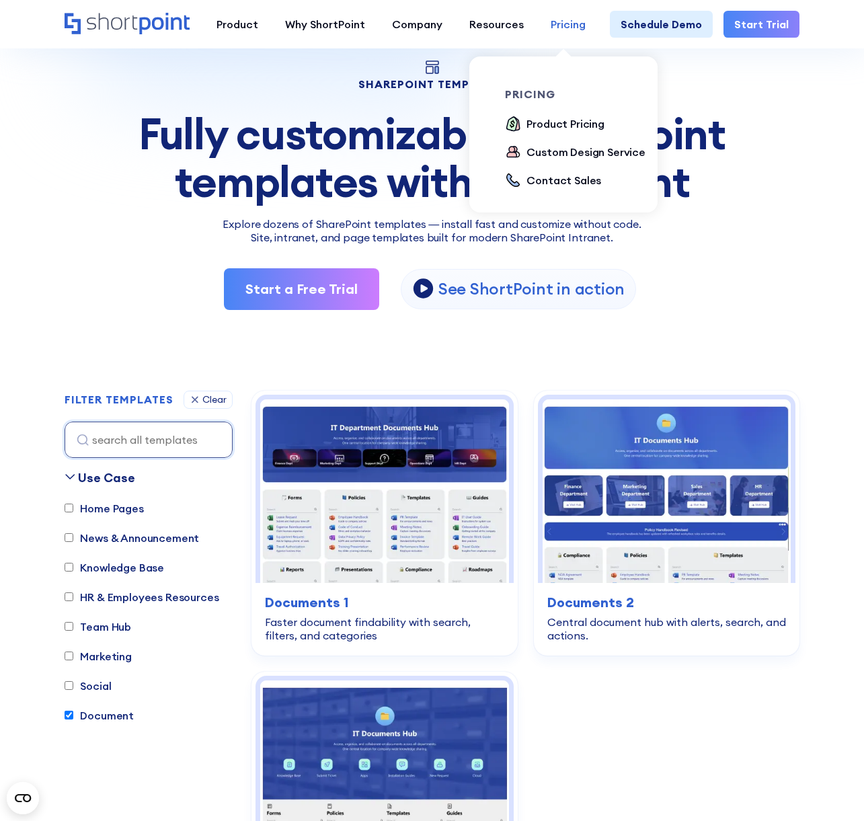
click at [557, 30] on div "Pricing" at bounding box center [567, 24] width 35 height 16
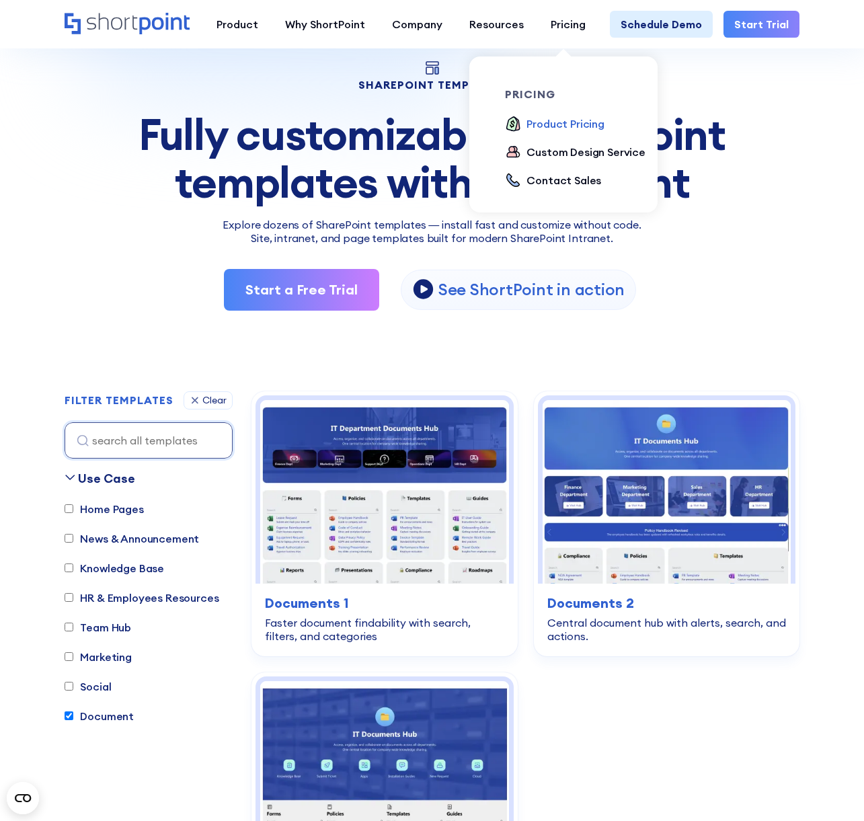
click at [548, 122] on div "Product Pricing" at bounding box center [565, 124] width 78 height 16
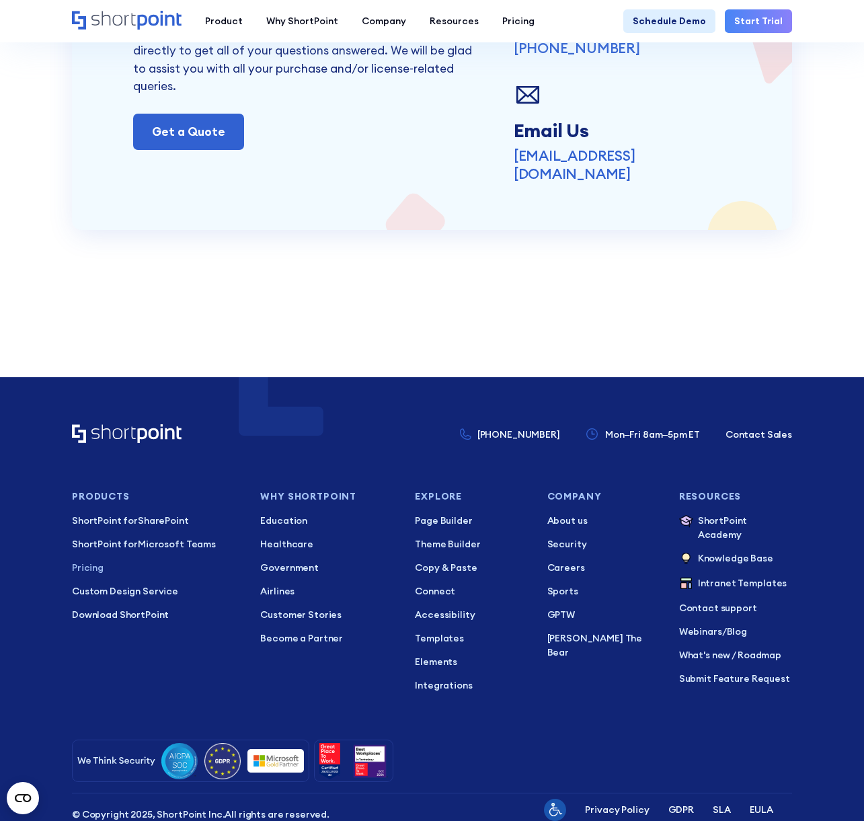
scroll to position [2615, 0]
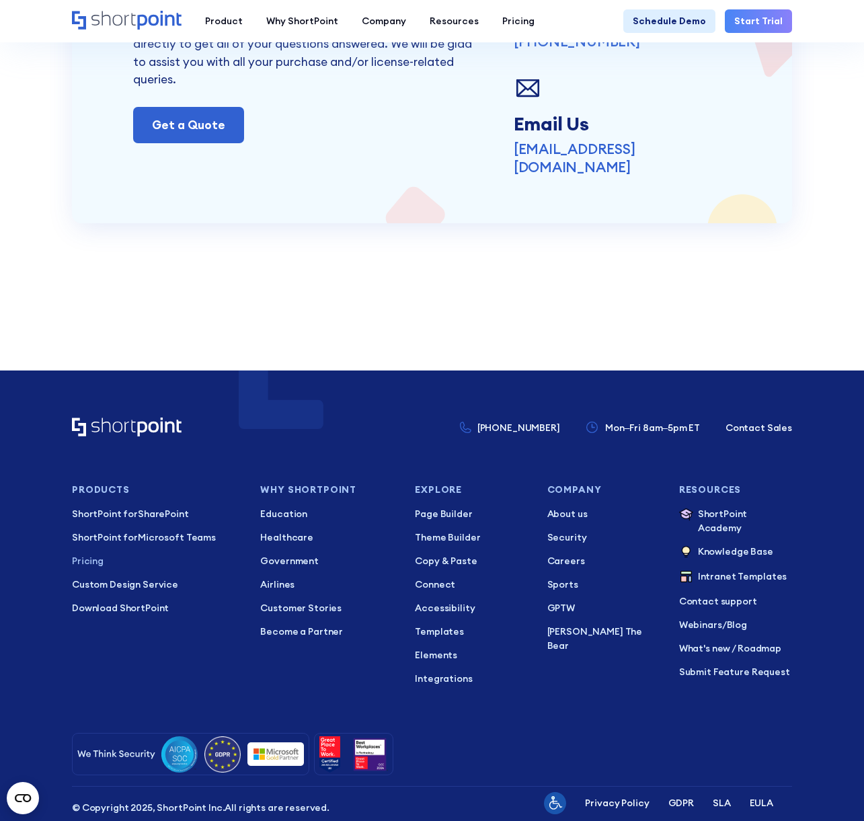
click at [77, 517] on ul "ShortPoint for SharePoint ShortPoint for Microsoft Teams ShortPoint for SAP Pri…" at bounding box center [156, 561] width 169 height 108
click at [87, 554] on p "Pricing" at bounding box center [156, 561] width 169 height 14
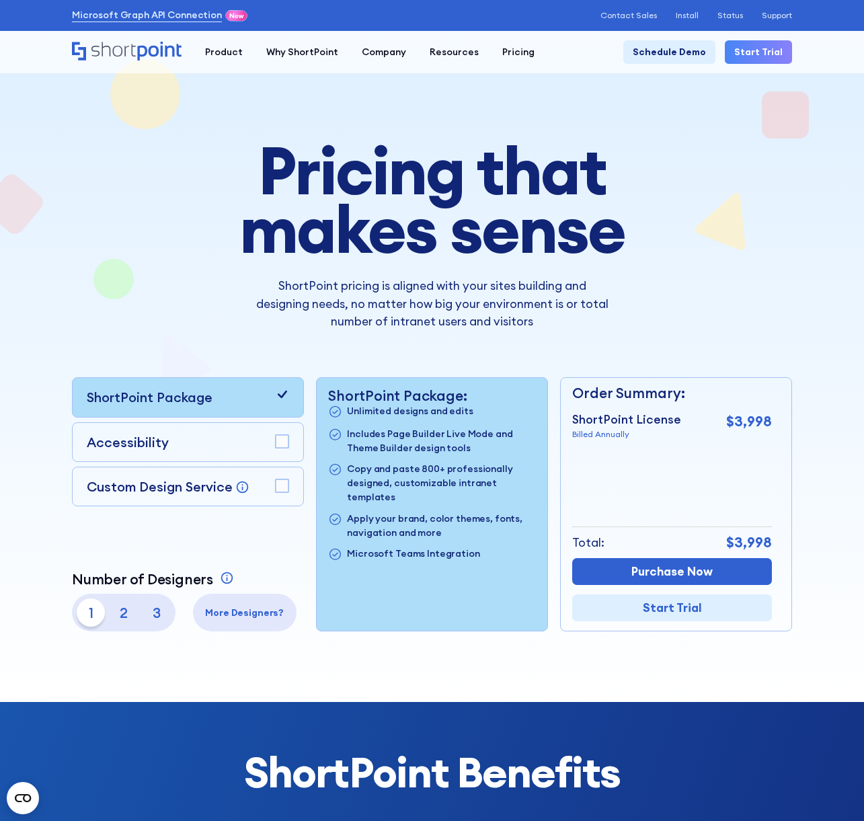
click at [259, 444] on div "Accessibility" at bounding box center [188, 441] width 202 height 19
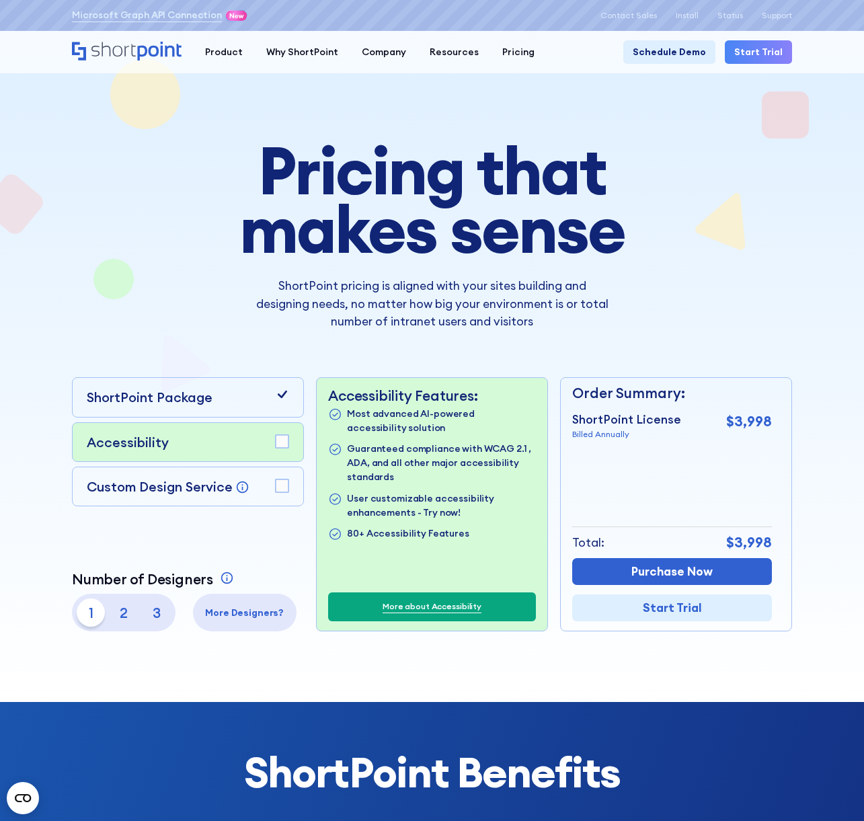
click at [254, 487] on div "Custom Design Service Bring your dream design to life with our Custom Design Se…" at bounding box center [188, 485] width 202 height 19
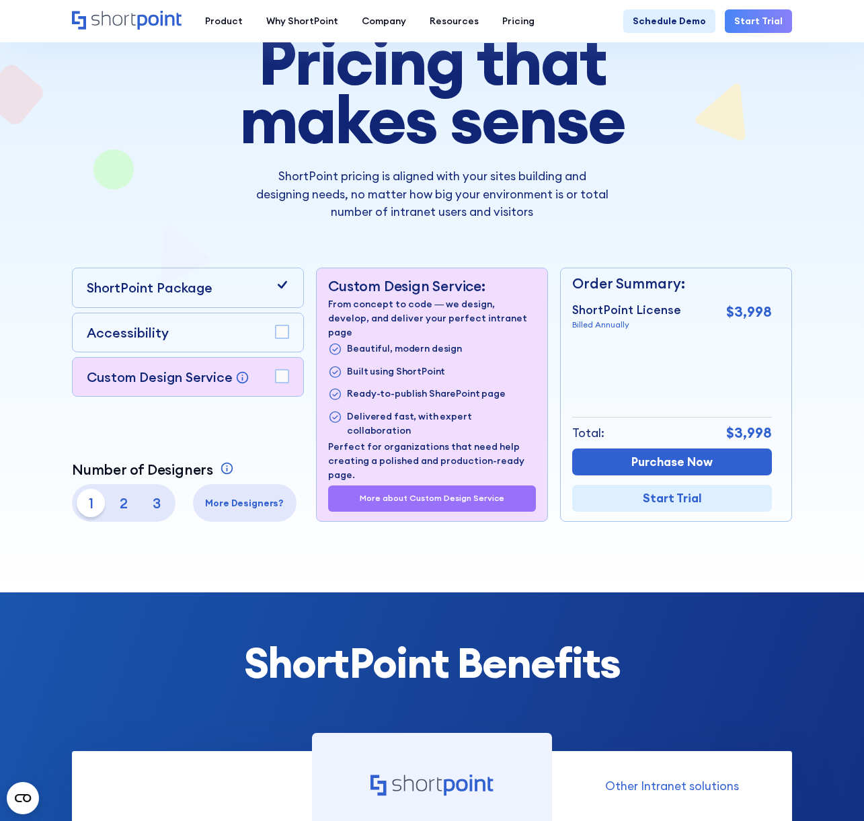
scroll to position [115, 0]
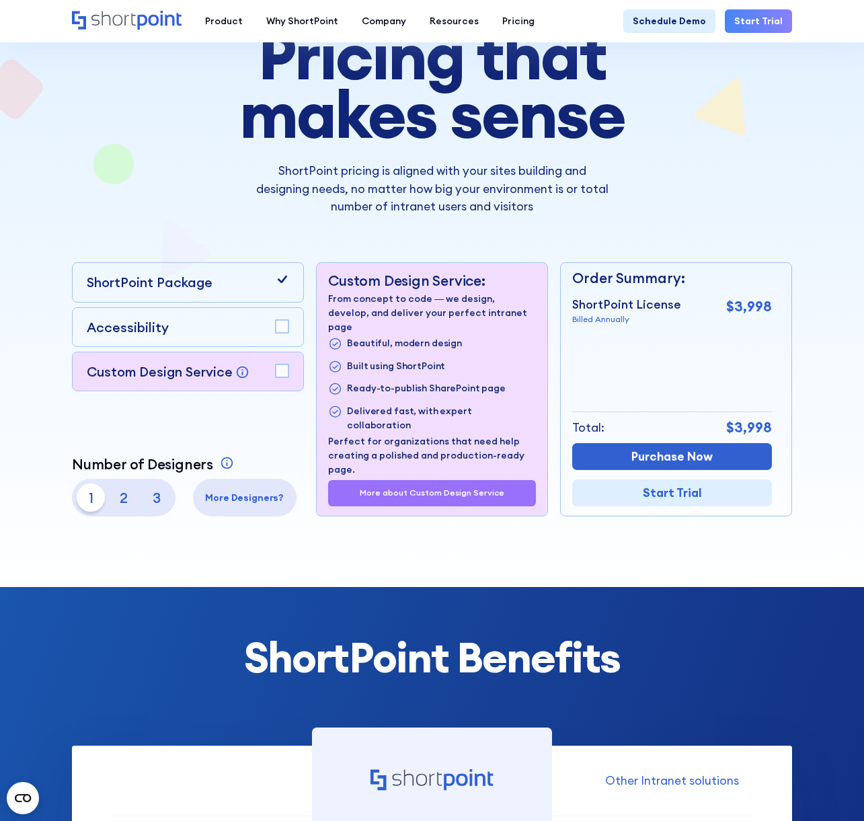
click at [155, 502] on p "3" at bounding box center [156, 497] width 28 height 28
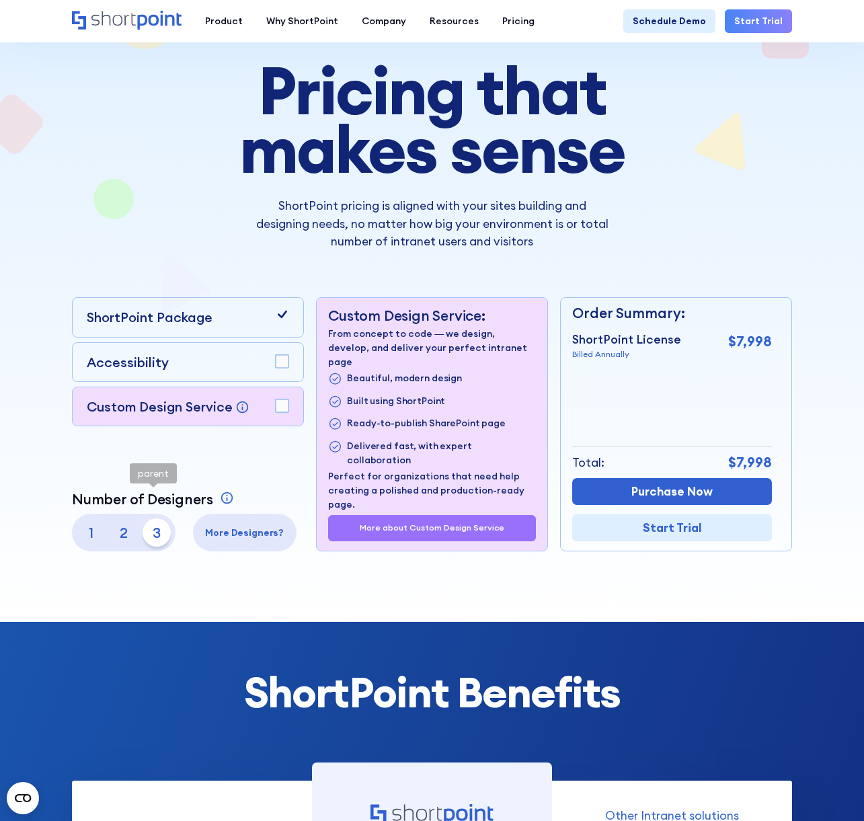
scroll to position [79, 0]
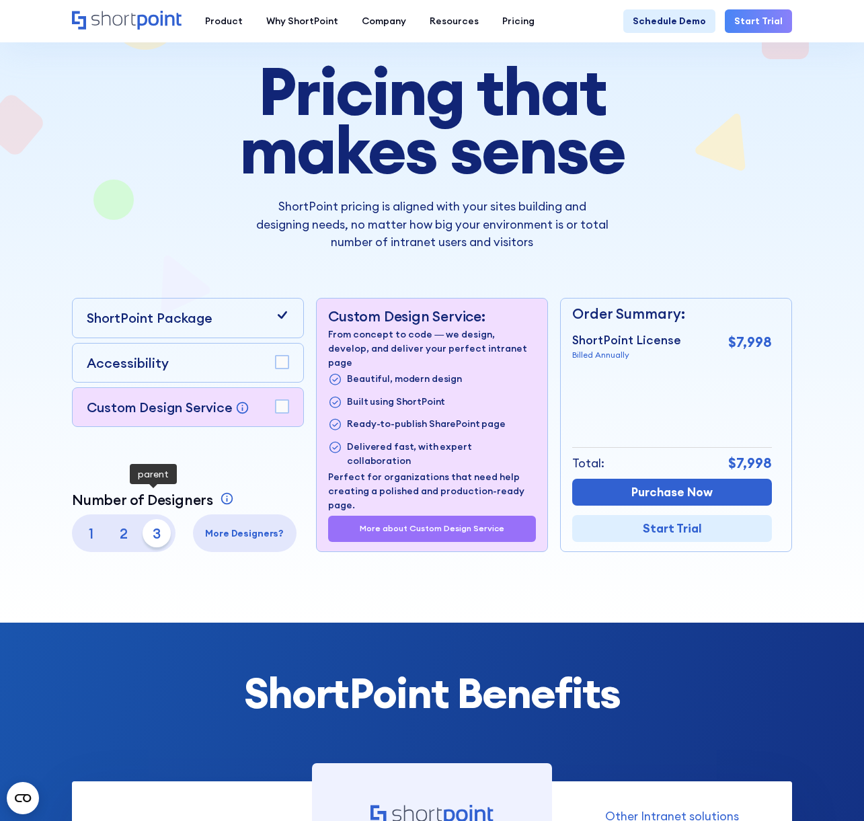
click at [91, 527] on p "1" at bounding box center [91, 533] width 28 height 28
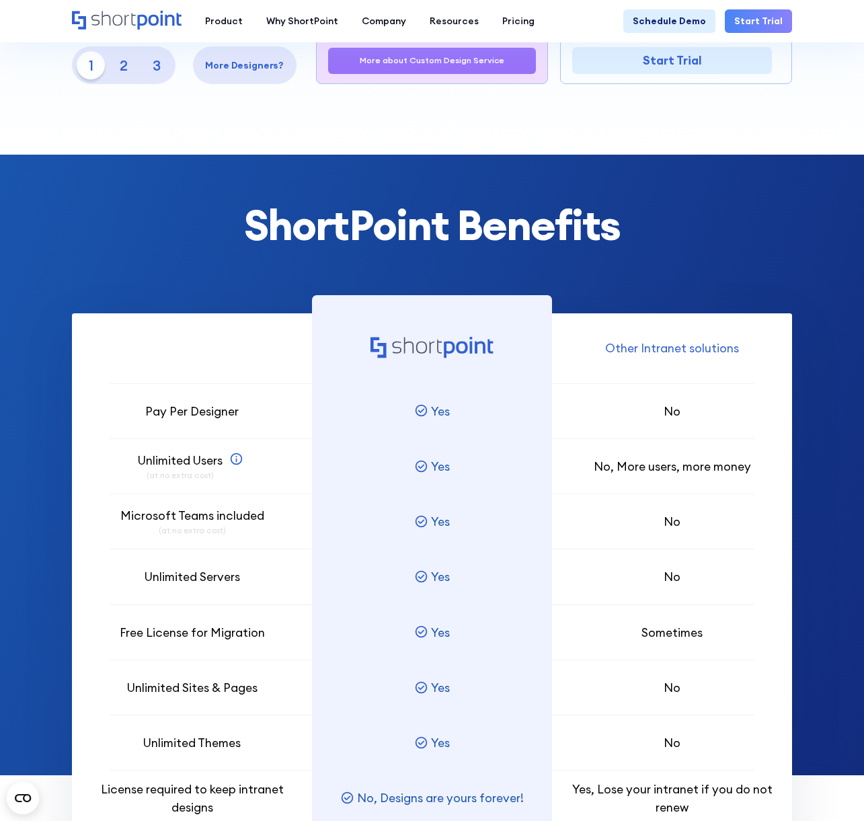
scroll to position [549, 0]
